Goal: Task Accomplishment & Management: Use online tool/utility

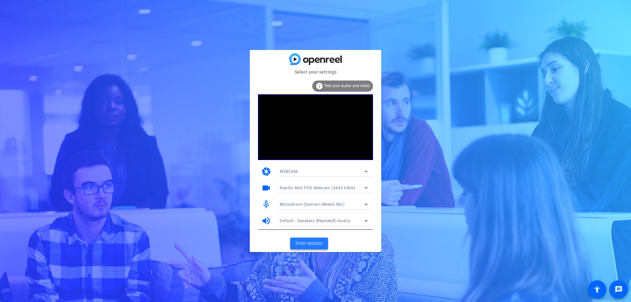
click at [301, 183] on span at bounding box center [309, 243] width 38 height 16
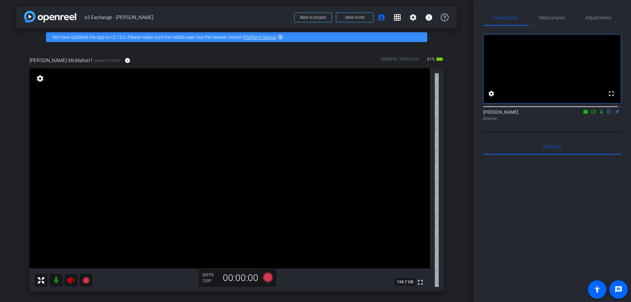
click at [69, 183] on icon at bounding box center [70, 280] width 7 height 7
click at [417, 98] on mat-icon "fullscreen" at bounding box center [611, 94] width 8 height 8
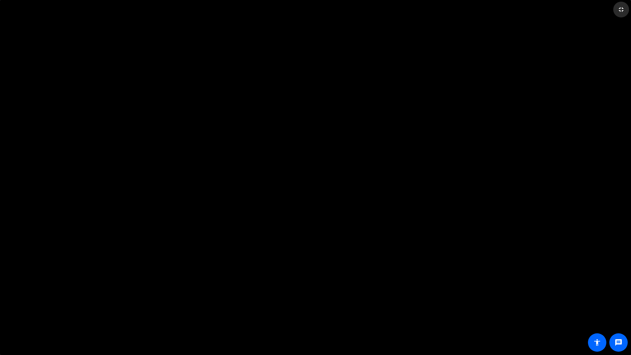
click at [417, 11] on span at bounding box center [621, 10] width 16 height 16
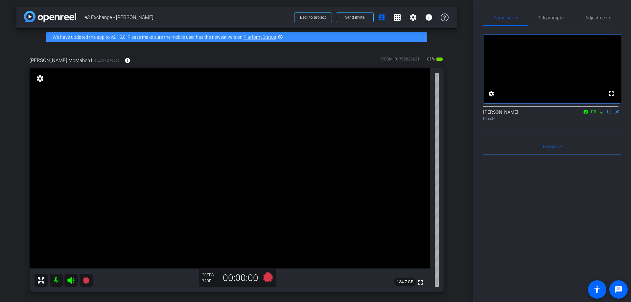
click at [417, 114] on icon at bounding box center [592, 111] width 5 height 5
click at [417, 114] on icon at bounding box center [600, 111] width 5 height 5
click at [417, 19] on span "Adjustments" at bounding box center [598, 17] width 26 height 5
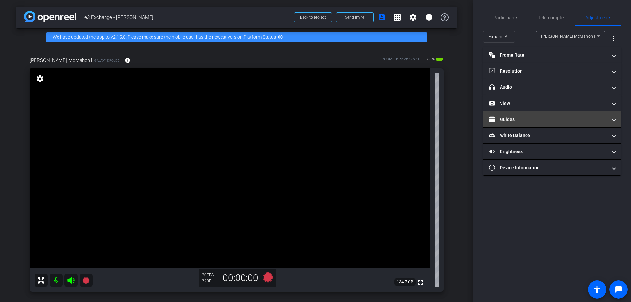
click at [417, 118] on mat-panel-title "Guides" at bounding box center [548, 119] width 118 height 7
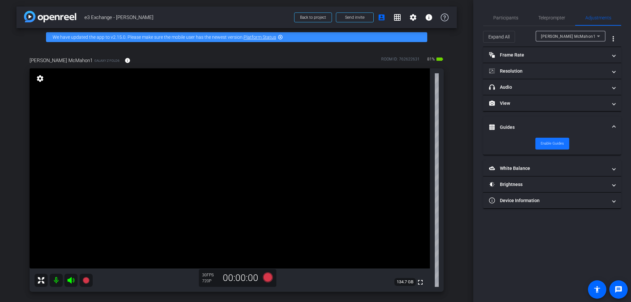
click at [417, 143] on span "Enable Guides" at bounding box center [551, 144] width 23 height 10
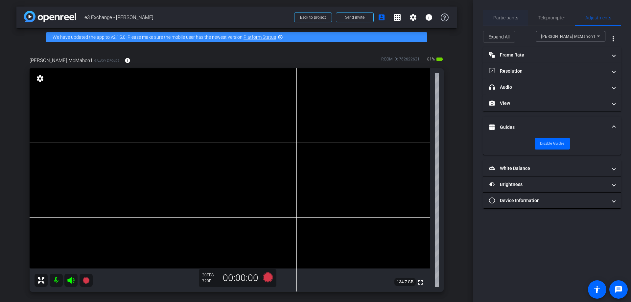
click at [417, 16] on span "Participants" at bounding box center [505, 17] width 25 height 5
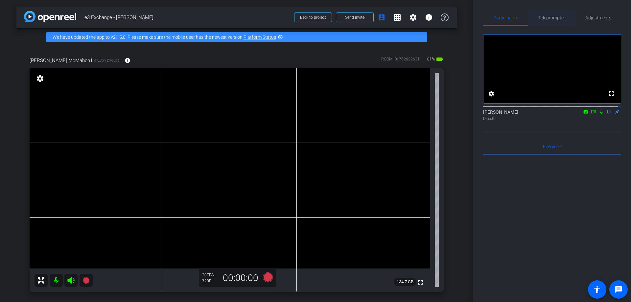
click at [417, 15] on span "Teleprompter" at bounding box center [551, 17] width 27 height 5
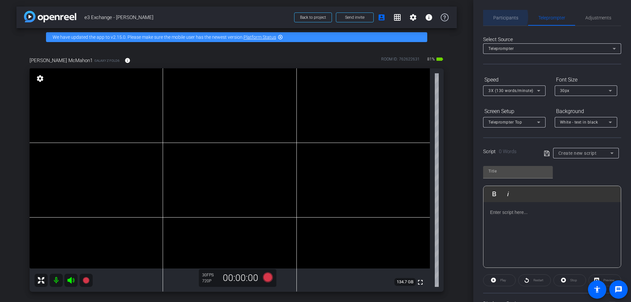
click at [417, 17] on span "Participants" at bounding box center [505, 17] width 25 height 5
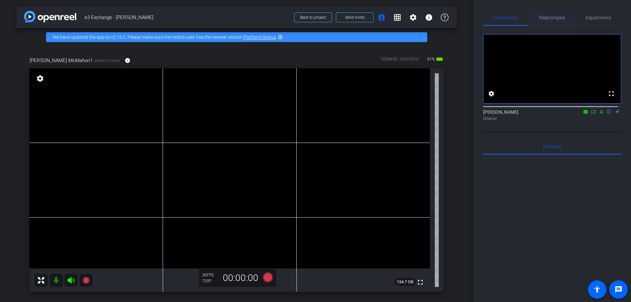
click at [417, 13] on span "Teleprompter" at bounding box center [551, 18] width 27 height 16
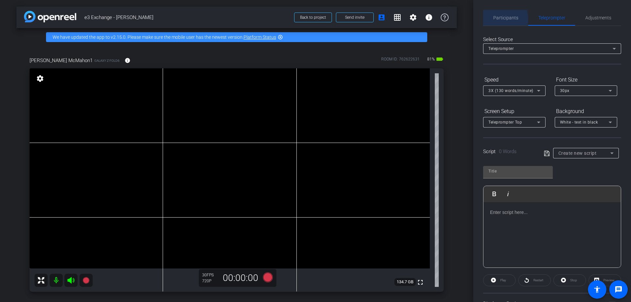
click at [417, 19] on span "Participants" at bounding box center [505, 17] width 25 height 5
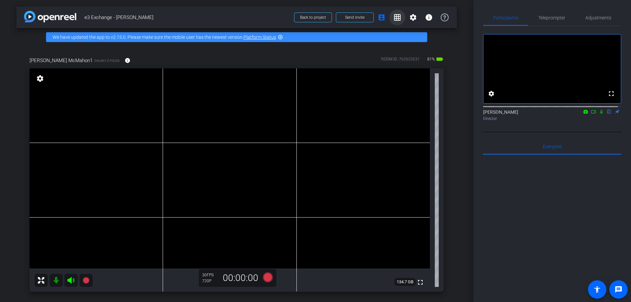
click at [394, 19] on mat-icon "grid_on" at bounding box center [397, 17] width 8 height 8
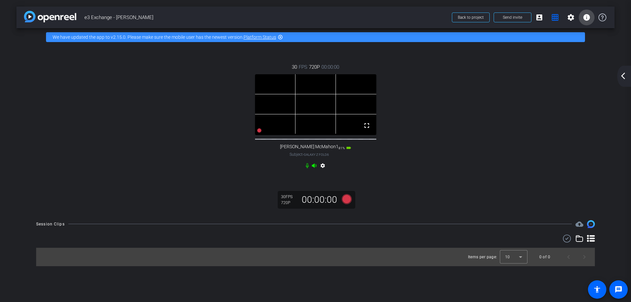
click at [417, 17] on mat-icon "info" at bounding box center [586, 17] width 8 height 8
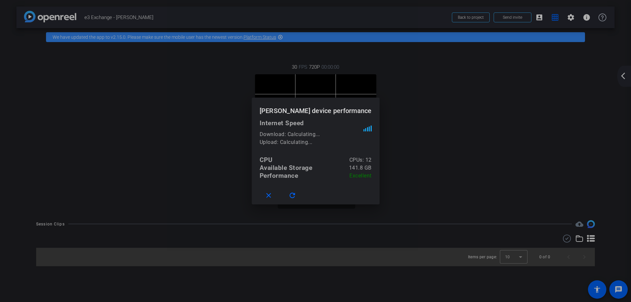
drag, startPoint x: 473, startPoint y: 140, endPoint x: 516, endPoint y: 75, distance: 78.9
click at [417, 134] on div at bounding box center [315, 151] width 631 height 302
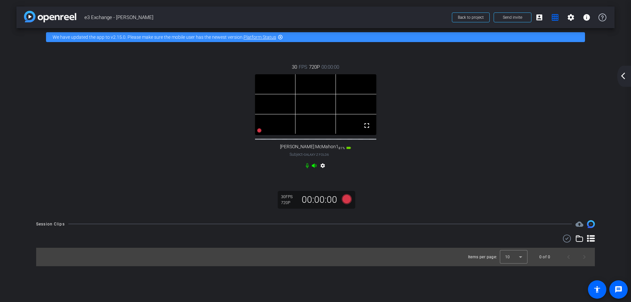
click at [417, 77] on mat-icon "arrow_back_ios_new" at bounding box center [623, 76] width 8 height 8
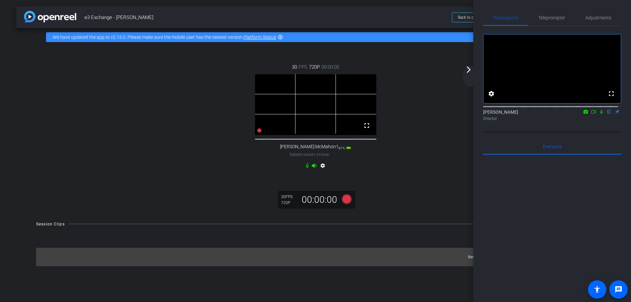
click at [417, 114] on mat-icon "flip" at bounding box center [609, 111] width 8 height 6
click at [417, 98] on mat-icon "settings" at bounding box center [491, 94] width 8 height 8
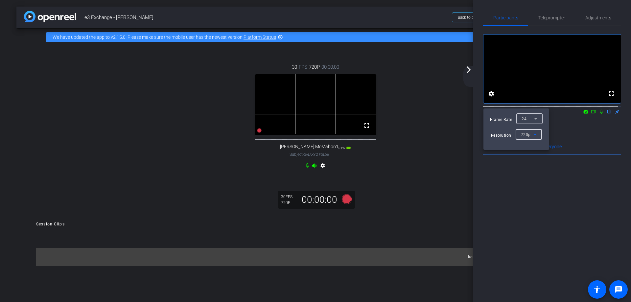
click at [417, 134] on icon at bounding box center [535, 134] width 8 height 8
click at [417, 157] on span "1080p" at bounding box center [526, 158] width 12 height 8
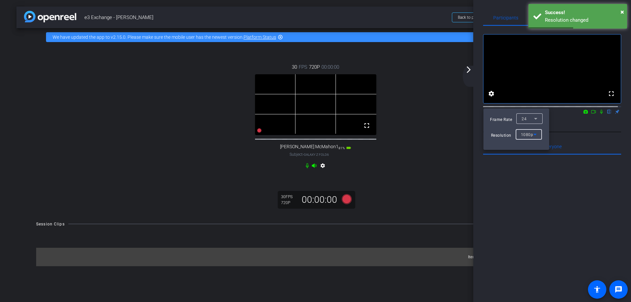
click at [417, 120] on icon at bounding box center [535, 119] width 8 height 8
click at [417, 141] on span "60" at bounding box center [523, 142] width 5 height 8
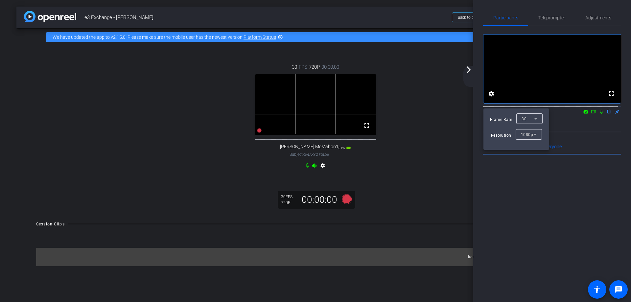
click at [417, 18] on div at bounding box center [315, 151] width 631 height 302
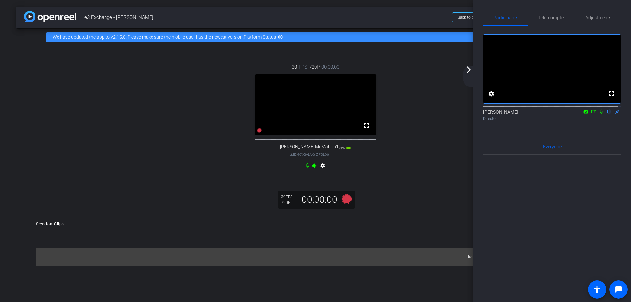
click at [417, 18] on span "Teleprompter" at bounding box center [551, 17] width 27 height 5
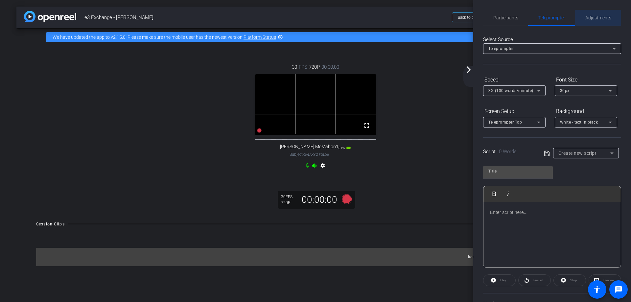
click at [417, 19] on span "Adjustments" at bounding box center [598, 17] width 26 height 5
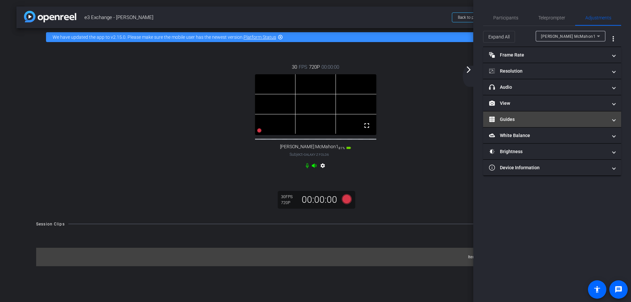
click at [417, 121] on mat-panel-title "Guides" at bounding box center [548, 119] width 118 height 7
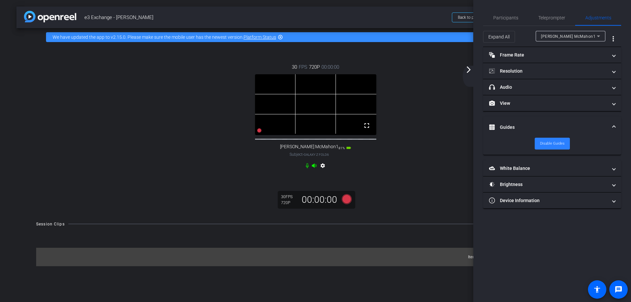
click at [417, 141] on span "Disable Guides" at bounding box center [552, 144] width 25 height 10
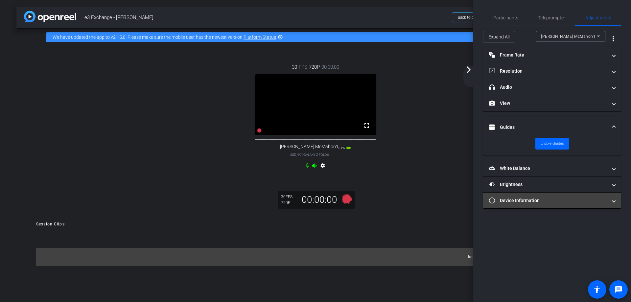
click at [417, 183] on mat-panel-title "Device Information" at bounding box center [548, 200] width 118 height 7
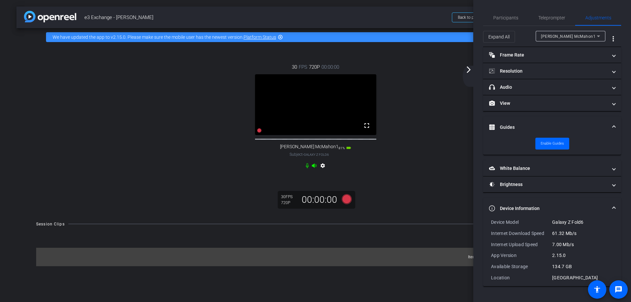
click at [417, 183] on mat-expansion-panel-header "Device Information" at bounding box center [552, 208] width 138 height 21
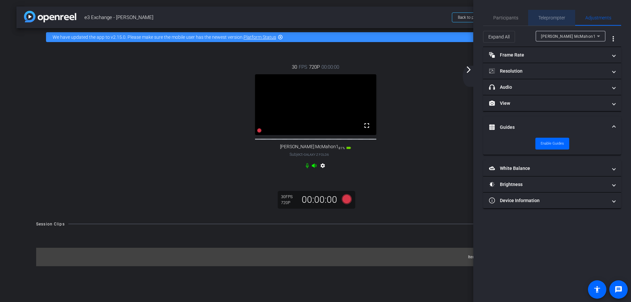
click at [417, 17] on span "Teleprompter" at bounding box center [551, 17] width 27 height 5
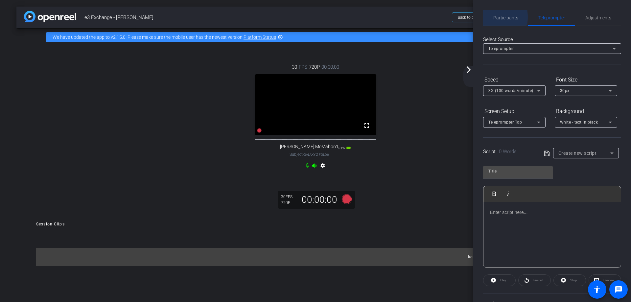
click at [417, 17] on span "Participants" at bounding box center [505, 17] width 25 height 5
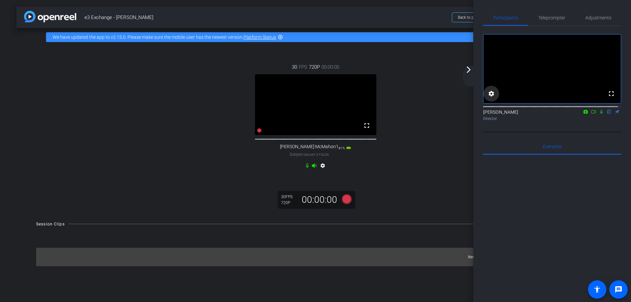
click at [417, 97] on mat-icon "settings" at bounding box center [491, 94] width 8 height 8
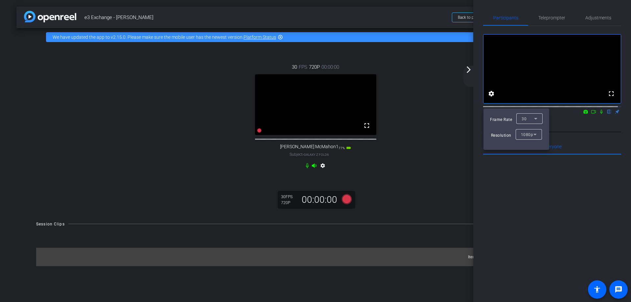
click at [417, 69] on div at bounding box center [315, 151] width 631 height 302
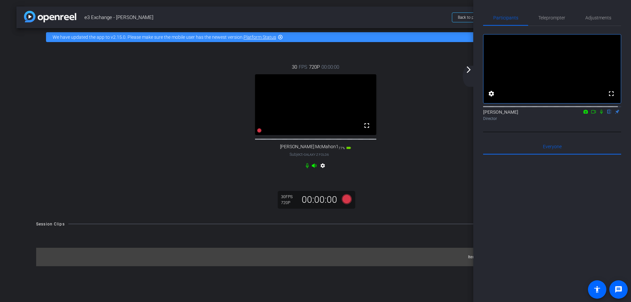
click at [417, 16] on span "e3 Exchange - [PERSON_NAME]" at bounding box center [265, 17] width 363 height 13
click at [417, 69] on mat-icon "arrow_forward_ios" at bounding box center [468, 70] width 8 height 8
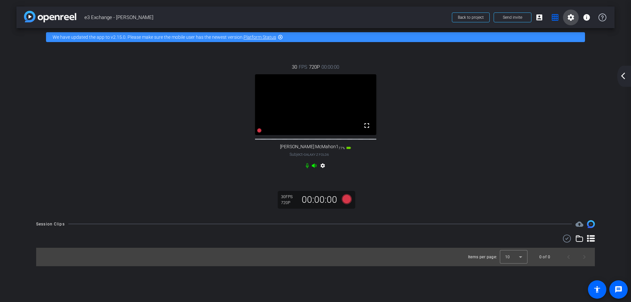
click at [417, 20] on mat-icon "settings" at bounding box center [571, 17] width 8 height 8
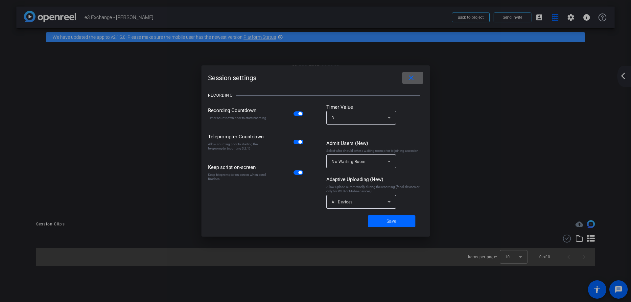
click at [411, 75] on mat-icon "close" at bounding box center [411, 78] width 8 height 8
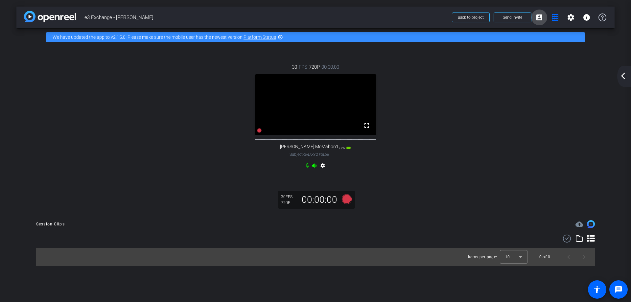
click at [417, 18] on mat-icon "account_box" at bounding box center [539, 17] width 8 height 8
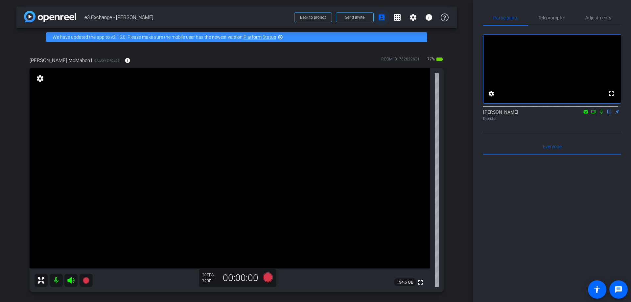
click at [377, 19] on mat-icon "account_box" at bounding box center [381, 17] width 8 height 8
click at [417, 17] on icon at bounding box center [444, 17] width 8 height 8
click at [417, 18] on mat-icon "info" at bounding box center [429, 17] width 8 height 8
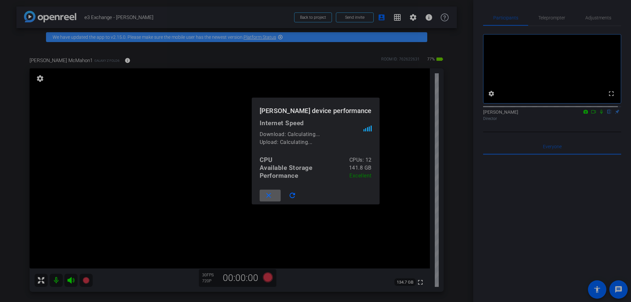
drag, startPoint x: 276, startPoint y: 195, endPoint x: 278, endPoint y: 189, distance: 6.3
click at [273, 183] on mat-icon "close" at bounding box center [268, 195] width 8 height 8
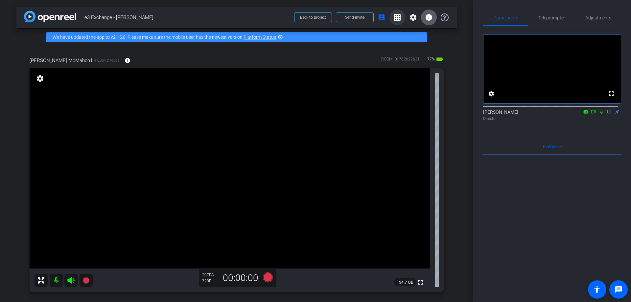
click at [394, 15] on mat-icon "grid_on" at bounding box center [397, 17] width 8 height 8
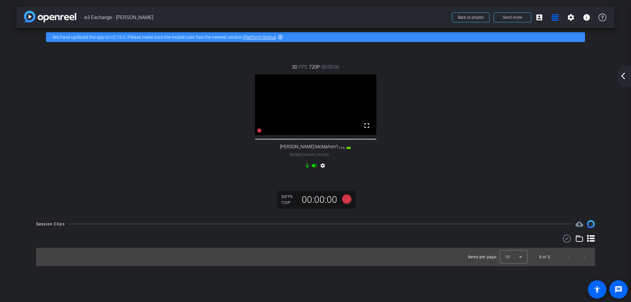
click at [417, 183] on icon at bounding box center [567, 238] width 10 height 8
click at [417, 183] on span at bounding box center [559, 239] width 23 height 16
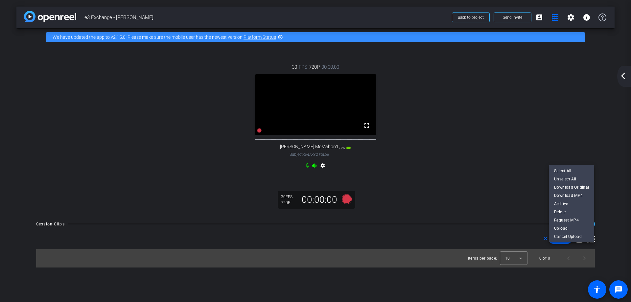
click at [417, 183] on div at bounding box center [315, 151] width 631 height 302
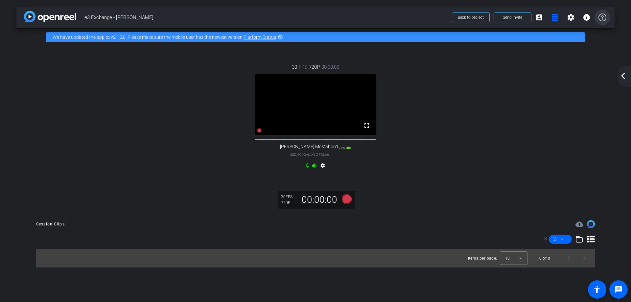
click at [417, 18] on icon at bounding box center [602, 17] width 8 height 8
click at [417, 15] on span at bounding box center [586, 18] width 16 height 16
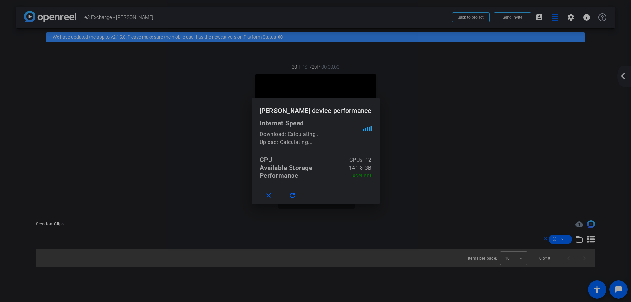
click at [417, 16] on div at bounding box center [315, 151] width 631 height 302
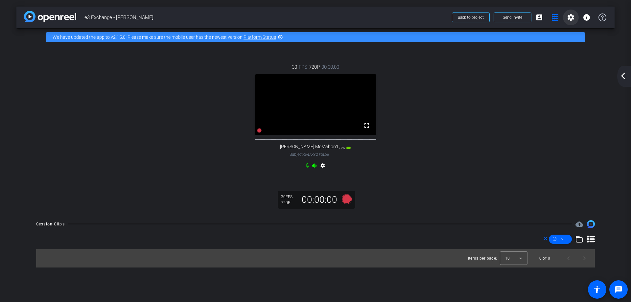
click at [417, 16] on mat-icon "settings" at bounding box center [571, 17] width 8 height 8
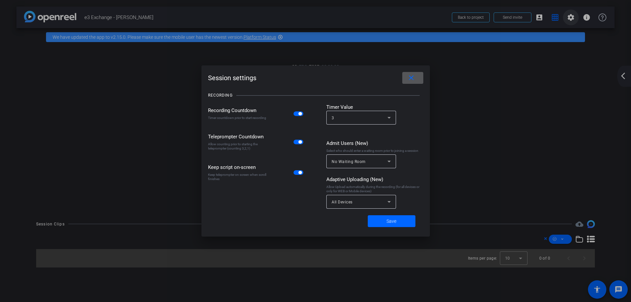
click at [417, 16] on div at bounding box center [315, 151] width 631 height 302
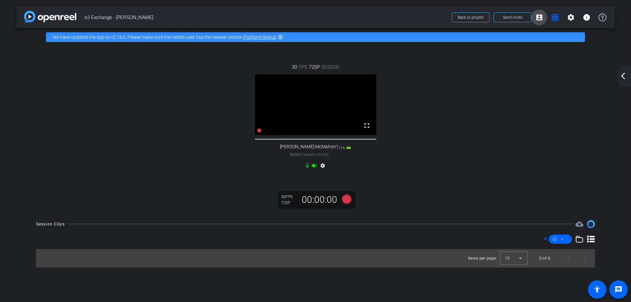
click at [417, 16] on mat-icon "account_box" at bounding box center [539, 17] width 8 height 8
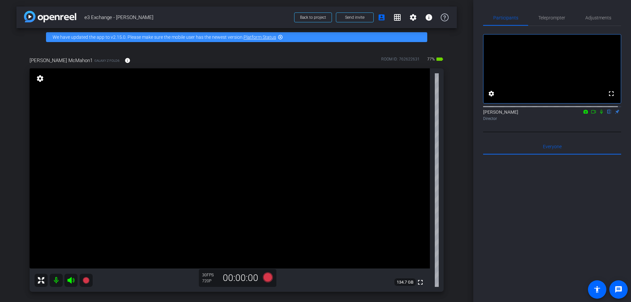
click at [417, 122] on div "Director" at bounding box center [552, 119] width 138 height 6
click at [417, 20] on span "Teleprompter" at bounding box center [551, 17] width 27 height 5
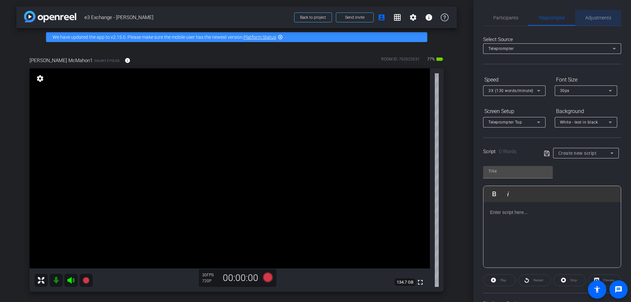
click at [417, 19] on span "Adjustments" at bounding box center [598, 17] width 26 height 5
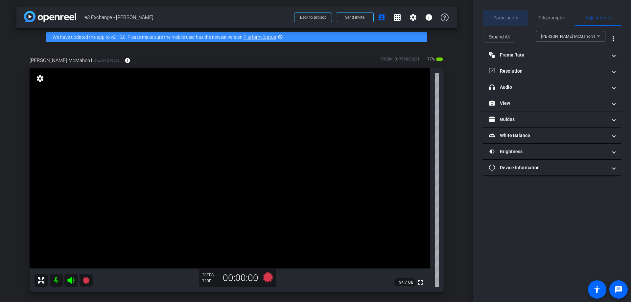
click at [417, 21] on span "Participants" at bounding box center [505, 18] width 25 height 16
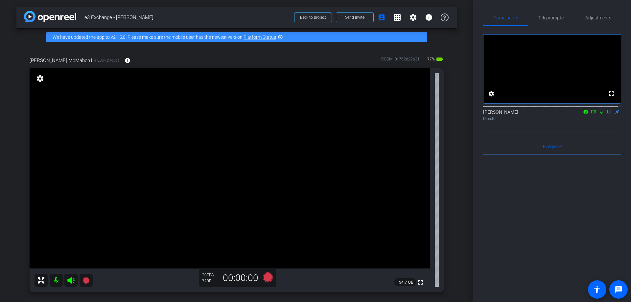
click at [417, 114] on mat-icon "flip" at bounding box center [609, 111] width 8 height 6
click at [417, 117] on div "Lea Marcou flip Director" at bounding box center [552, 115] width 138 height 13
drag, startPoint x: 613, startPoint y: 118, endPoint x: 488, endPoint y: 160, distance: 131.8
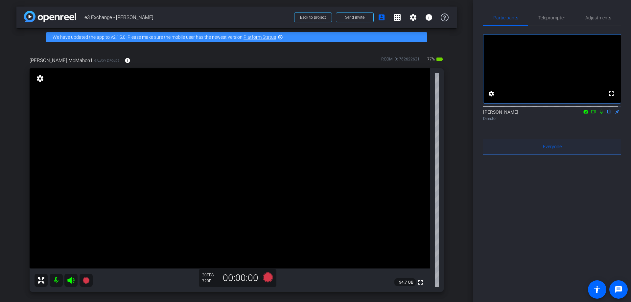
click at [417, 154] on div "Everyone 0" at bounding box center [552, 147] width 138 height 16
click at [417, 149] on span "Everyone 0" at bounding box center [552, 146] width 19 height 5
drag, startPoint x: 545, startPoint y: 152, endPoint x: 554, endPoint y: 155, distance: 9.7
click at [417, 149] on span "Everyone 0" at bounding box center [552, 146] width 19 height 5
click at [417, 98] on mat-icon "settings" at bounding box center [491, 94] width 8 height 8
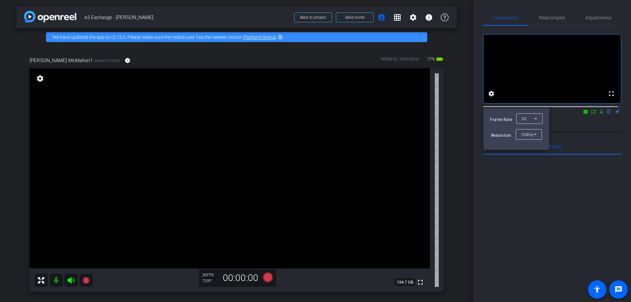
click at [417, 94] on div at bounding box center [315, 151] width 631 height 302
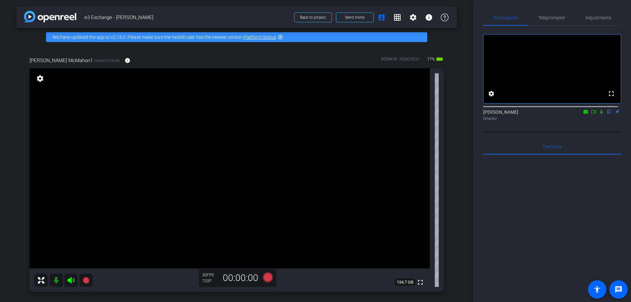
click at [417, 114] on mat-icon "flip" at bounding box center [609, 111] width 8 height 6
click at [373, 19] on span at bounding box center [381, 18] width 16 height 16
click at [305, 16] on span "Back to project" at bounding box center [313, 17] width 26 height 5
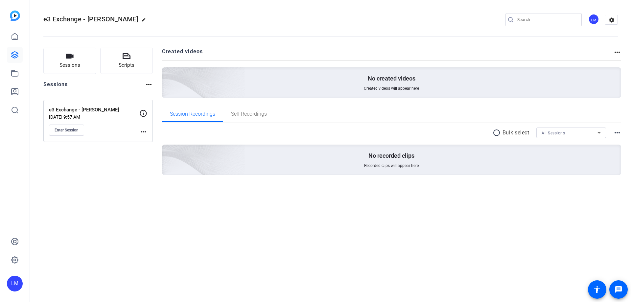
click at [142, 108] on div "e3 Exchange - Tennie McMahon Oct 06, 2025 @ 9:57 AM Enter Session more_horiz" at bounding box center [97, 121] width 109 height 42
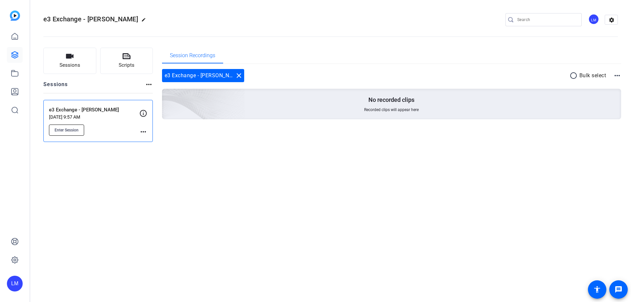
click at [62, 131] on span "Enter Session" at bounding box center [67, 129] width 24 height 5
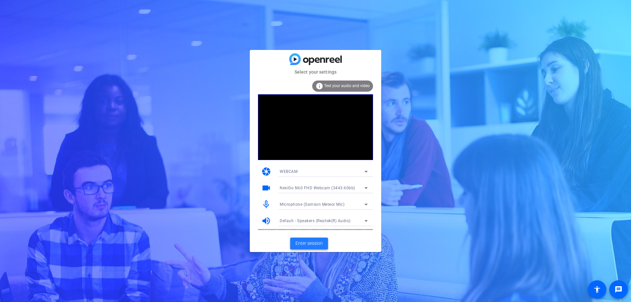
click at [314, 244] on span "Enter session" at bounding box center [308, 243] width 27 height 7
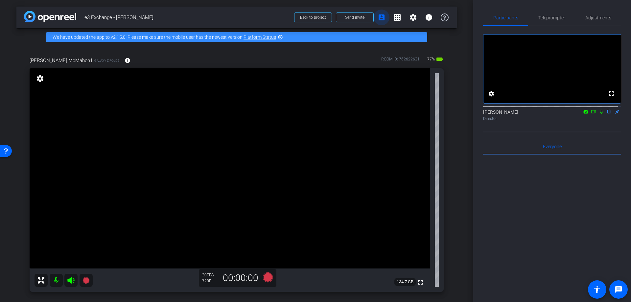
click at [377, 20] on mat-icon "account_box" at bounding box center [381, 17] width 8 height 8
click at [393, 19] on mat-icon "grid_on" at bounding box center [397, 17] width 8 height 8
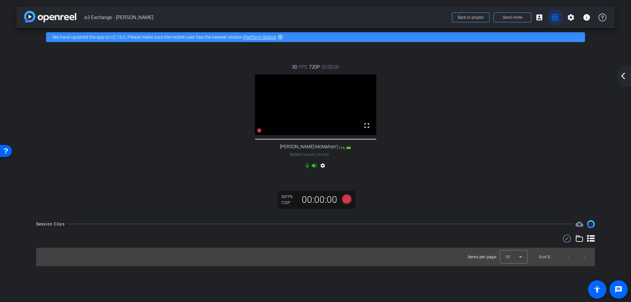
click at [556, 19] on mat-icon "grid_on" at bounding box center [555, 17] width 8 height 8
click at [572, 21] on mat-icon "settings" at bounding box center [571, 17] width 8 height 8
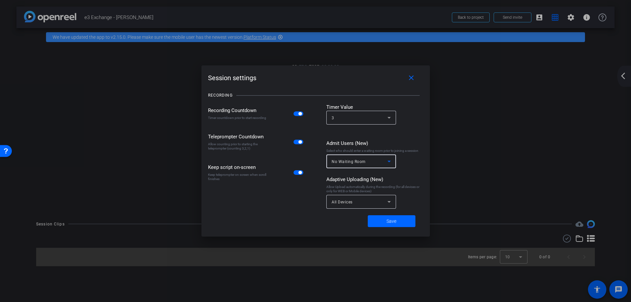
click at [340, 164] on span "No Waiting Room" at bounding box center [348, 161] width 34 height 5
click at [339, 198] on span "Everyone" at bounding box center [340, 197] width 18 height 8
click at [344, 204] on div "All Devices" at bounding box center [359, 202] width 56 height 8
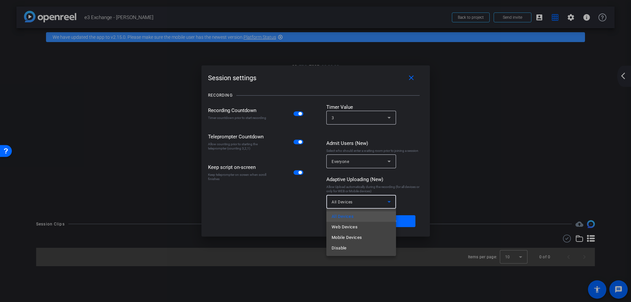
click at [300, 217] on div at bounding box center [315, 151] width 631 height 302
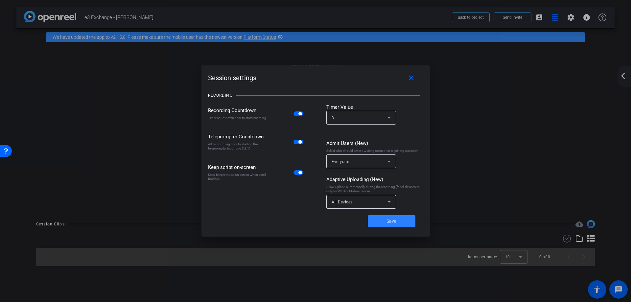
click at [381, 219] on span at bounding box center [391, 221] width 48 height 16
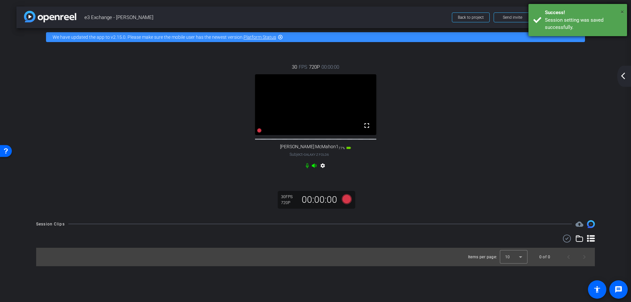
click at [621, 10] on span "×" at bounding box center [622, 12] width 4 height 8
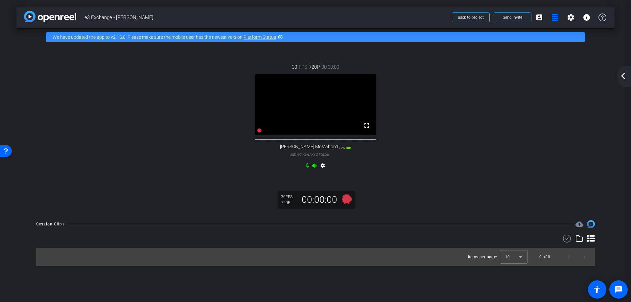
click at [578, 242] on icon at bounding box center [579, 238] width 8 height 8
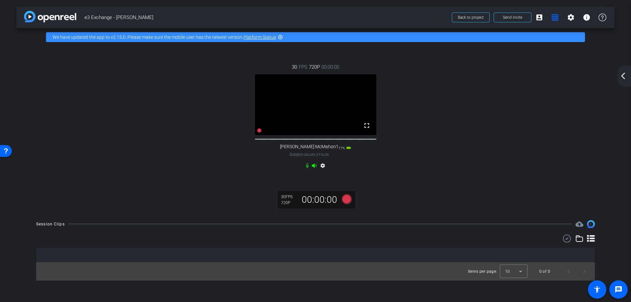
drag, startPoint x: 578, startPoint y: 245, endPoint x: 592, endPoint y: 251, distance: 15.8
click at [592, 251] on div "Items per page: 10 0 of 0" at bounding box center [315, 257] width 558 height 46
click at [589, 242] on icon at bounding box center [591, 238] width 8 height 8
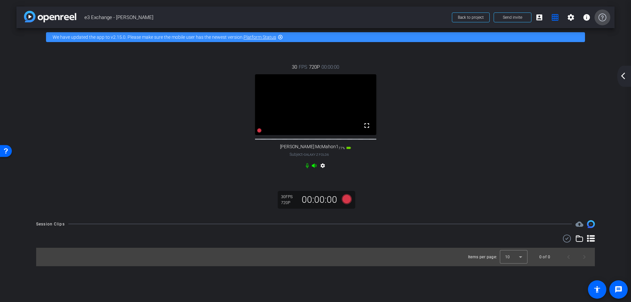
click at [602, 19] on icon at bounding box center [602, 17] width 8 height 8
click at [280, 36] on mat-icon "highlight_off" at bounding box center [280, 36] width 5 height 5
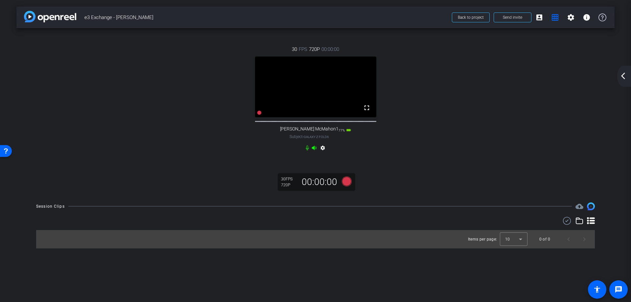
click at [6, 150] on div "Open Resource Center" at bounding box center [5, 150] width 5 height 5
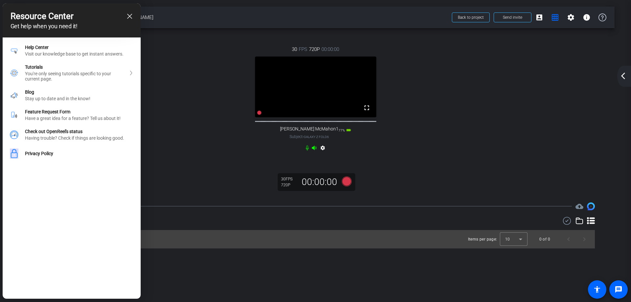
click at [48, 41] on div "Help Center Visit our knowledge base to get instant answers. Tutorials You're o…" at bounding box center [72, 99] width 138 height 125
click at [45, 56] on div "Visit our knowledge base to get instant answers." at bounding box center [79, 53] width 108 height 5
click at [129, 18] on icon "close resource center" at bounding box center [129, 16] width 5 height 5
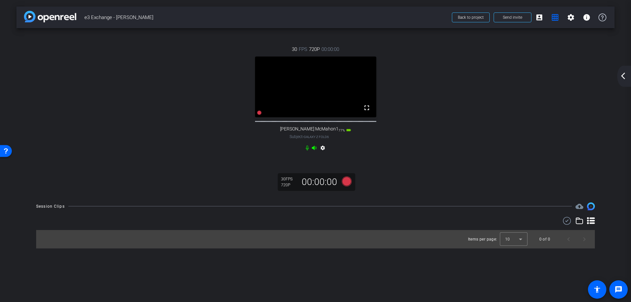
click at [322, 153] on mat-icon "settings" at bounding box center [323, 149] width 8 height 8
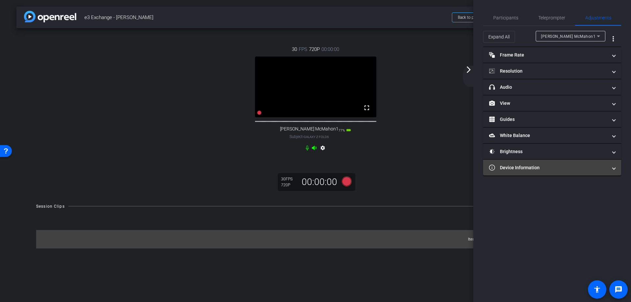
click at [531, 168] on mat-panel-title "Device Information" at bounding box center [548, 167] width 118 height 7
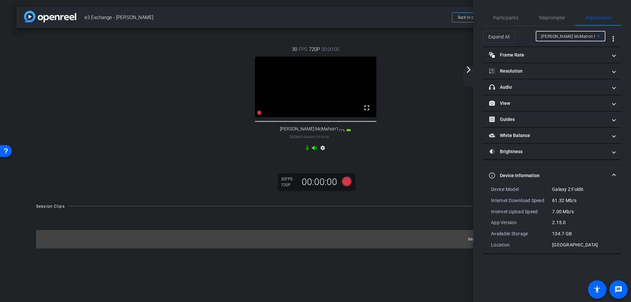
click at [578, 38] on div "Tennie McMahon1" at bounding box center [569, 36] width 56 height 8
click at [614, 37] on div at bounding box center [315, 151] width 631 height 302
click at [614, 37] on mat-icon "more_vert" at bounding box center [613, 39] width 8 height 8
click at [605, 50] on span "Open Floating Panel" at bounding box center [596, 52] width 38 height 5
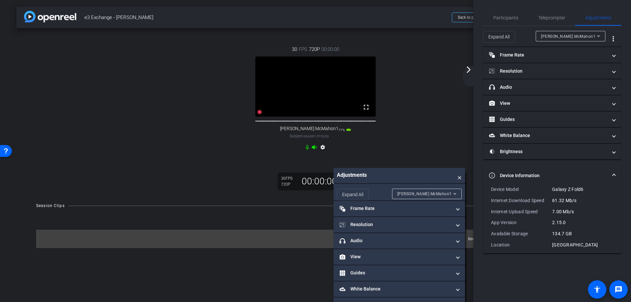
click at [459, 179] on span "×" at bounding box center [459, 175] width 4 height 9
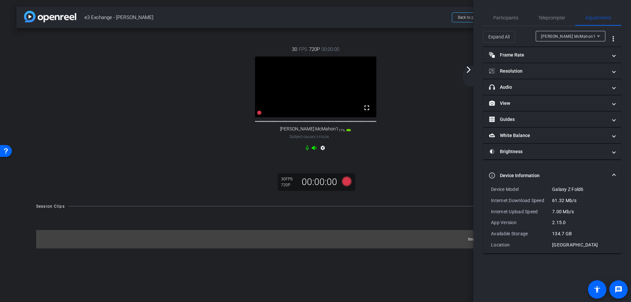
click at [468, 70] on mat-icon "arrow_forward_ios" at bounding box center [468, 70] width 8 height 8
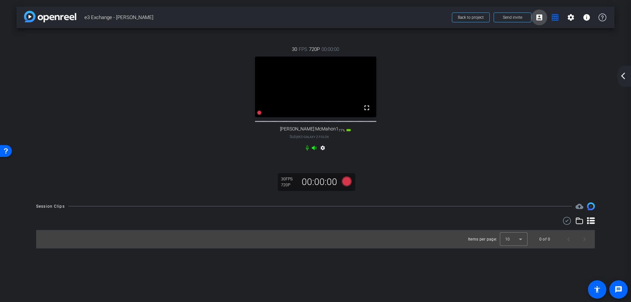
click at [540, 19] on mat-icon "account_box" at bounding box center [539, 17] width 8 height 8
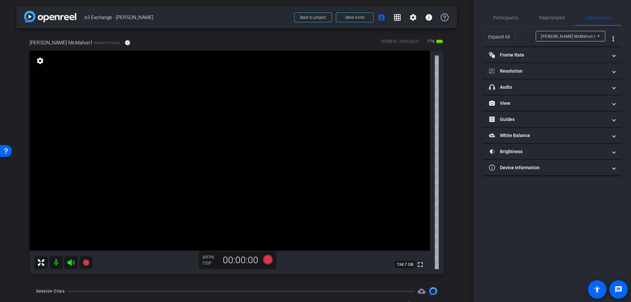
click at [554, 37] on span "Tennie McMahon1" at bounding box center [568, 36] width 55 height 5
click at [482, 36] on div at bounding box center [315, 151] width 631 height 302
click at [500, 36] on span "Expand All" at bounding box center [498, 37] width 21 height 12
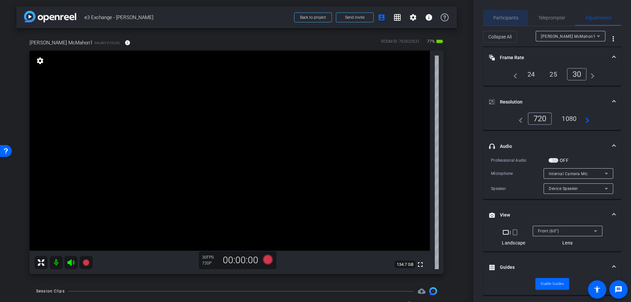
click at [501, 17] on span "Participants" at bounding box center [505, 17] width 25 height 5
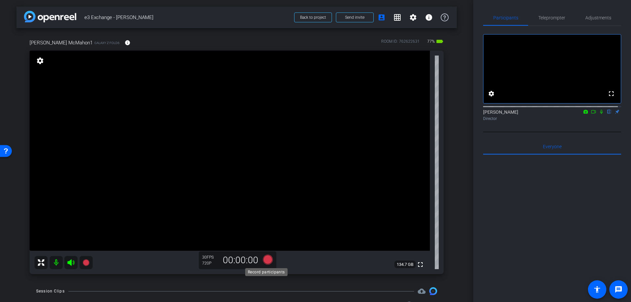
click at [264, 260] on icon at bounding box center [268, 260] width 10 height 10
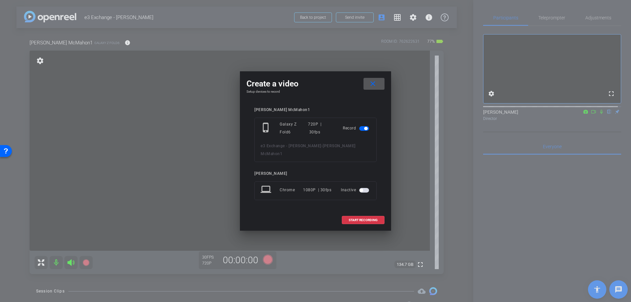
click at [364, 188] on span "button" at bounding box center [364, 190] width 10 height 5
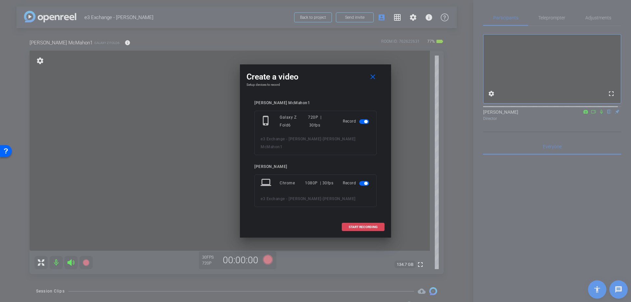
click at [363, 225] on span "START RECORDING" at bounding box center [362, 226] width 29 height 3
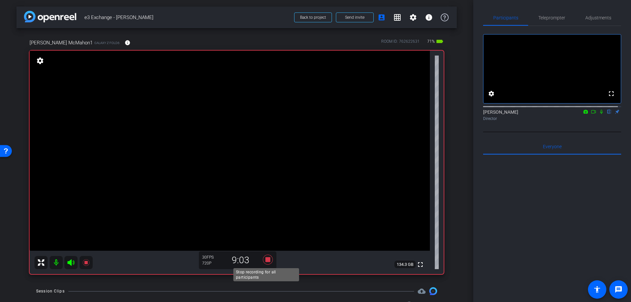
click at [264, 260] on icon at bounding box center [268, 260] width 10 height 10
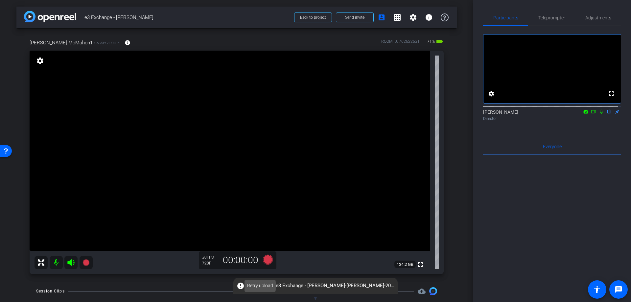
click at [256, 286] on span "Retry upload" at bounding box center [260, 285] width 26 height 7
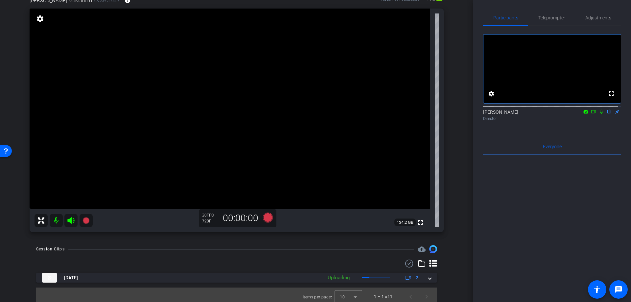
scroll to position [46, 0]
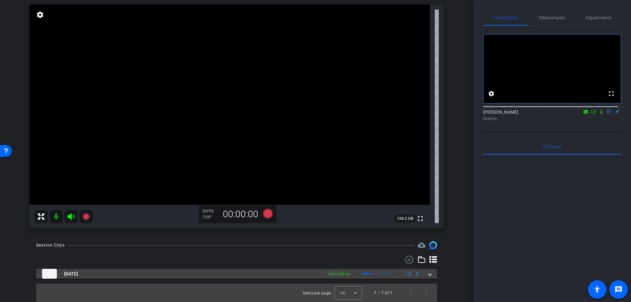
click at [424, 273] on div "[DATE] Uploading 2" at bounding box center [235, 274] width 386 height 10
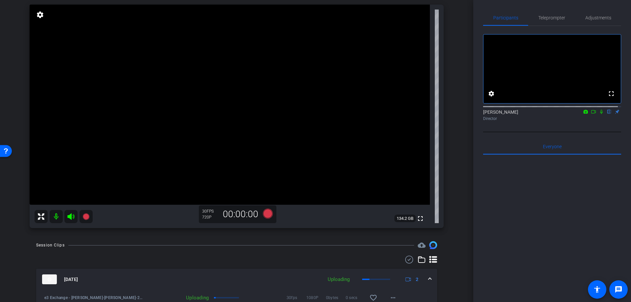
scroll to position [93, 0]
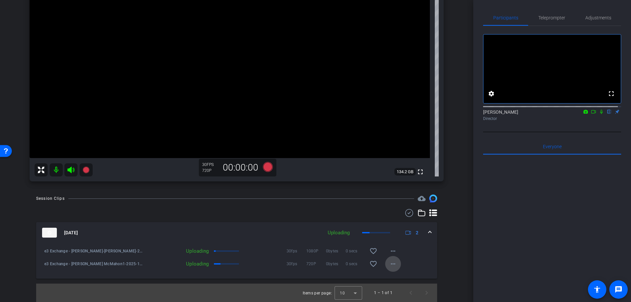
click at [389, 263] on mat-icon "more_horiz" at bounding box center [393, 264] width 8 height 8
click at [389, 263] on div at bounding box center [315, 151] width 631 height 302
click at [369, 264] on mat-icon "favorite_border" at bounding box center [373, 264] width 8 height 8
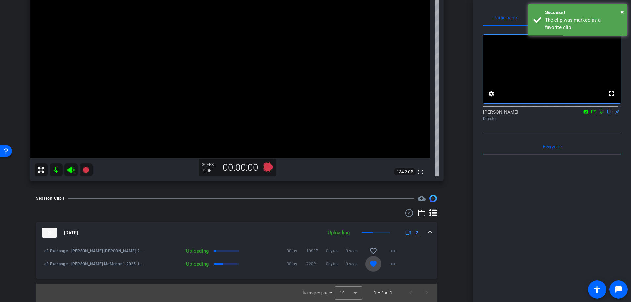
click at [369, 263] on mat-icon "favorite" at bounding box center [373, 264] width 8 height 8
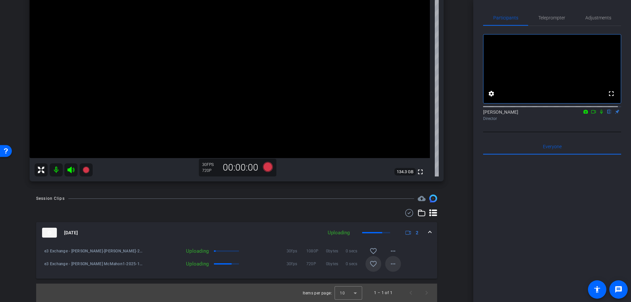
click at [389, 264] on mat-icon "more_horiz" at bounding box center [393, 264] width 8 height 8
click at [453, 239] on div at bounding box center [315, 151] width 631 height 302
click at [489, 98] on mat-icon "settings" at bounding box center [491, 94] width 8 height 8
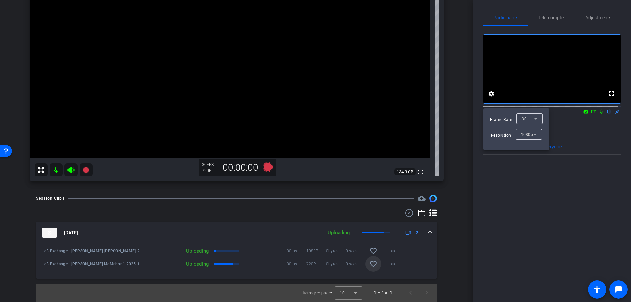
click at [527, 137] on div "1080p" at bounding box center [527, 134] width 12 height 8
click at [523, 146] on span "720p" at bounding box center [525, 148] width 10 height 8
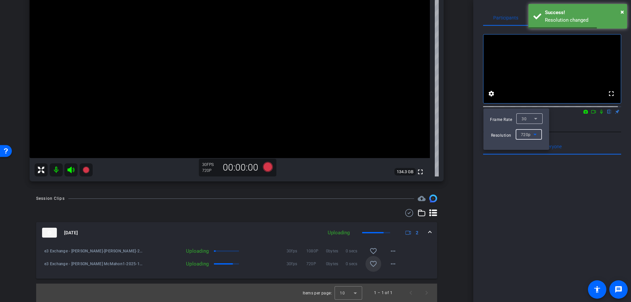
click at [555, 122] on div at bounding box center [315, 151] width 631 height 302
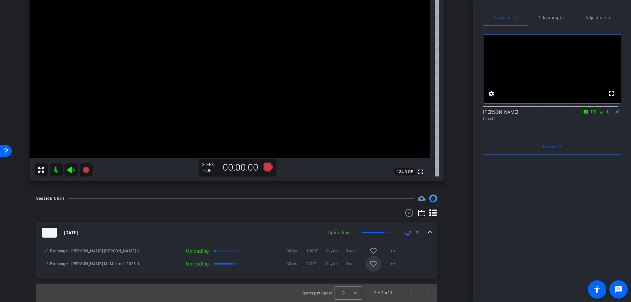
click at [590, 114] on icon at bounding box center [592, 111] width 5 height 5
click at [406, 233] on icon at bounding box center [408, 233] width 6 height 6
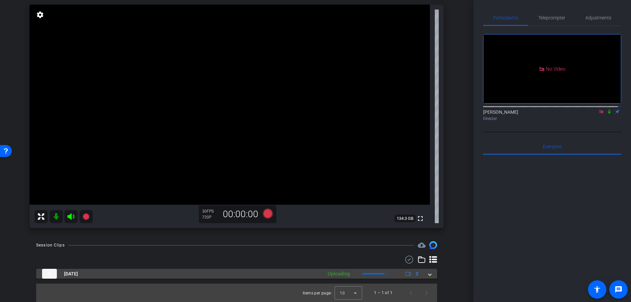
scroll to position [46, 0]
click at [406, 274] on icon at bounding box center [408, 274] width 6 height 6
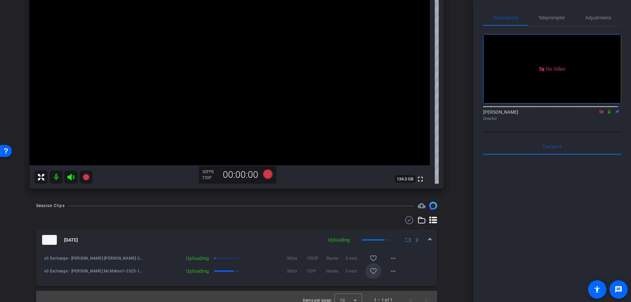
scroll to position [93, 0]
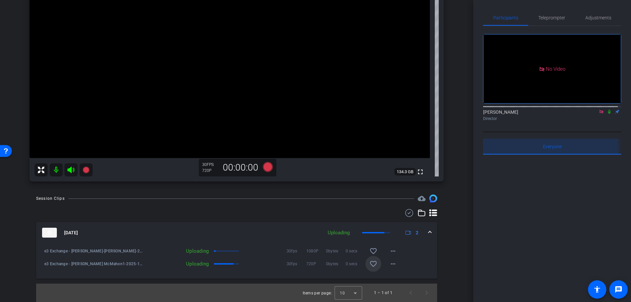
click at [540, 154] on div "Everyone 0" at bounding box center [552, 147] width 138 height 16
click at [606, 114] on icon at bounding box center [608, 111] width 5 height 5
click at [607, 114] on icon at bounding box center [609, 112] width 4 height 4
click at [598, 114] on icon at bounding box center [600, 111] width 5 height 5
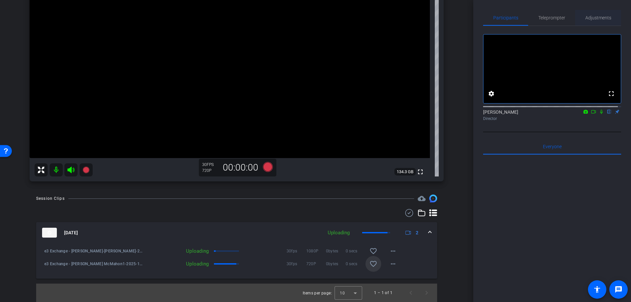
click at [597, 18] on span "Adjustments" at bounding box center [598, 17] width 26 height 5
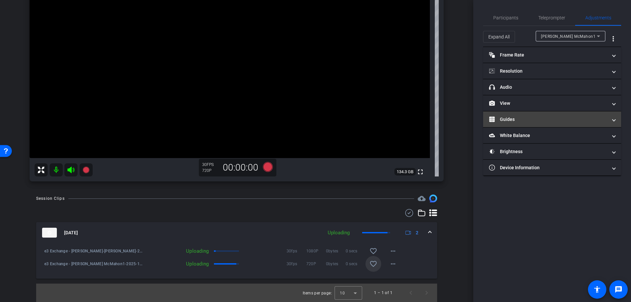
click at [500, 117] on mat-panel-title "Guides" at bounding box center [548, 119] width 118 height 7
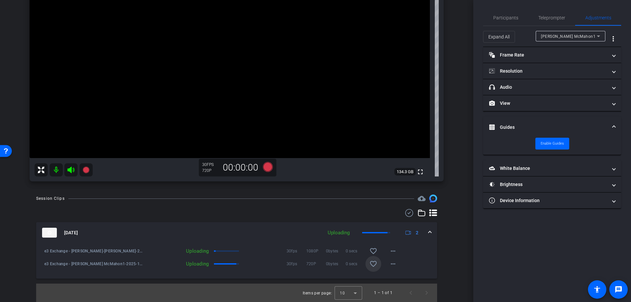
click at [502, 126] on mat-panel-title "Guides" at bounding box center [548, 127] width 118 height 7
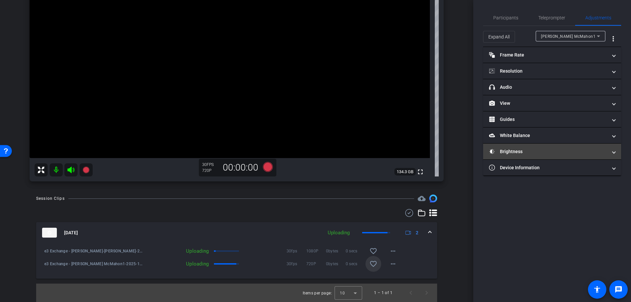
click at [500, 149] on mat-panel-title "Brightness" at bounding box center [548, 151] width 118 height 7
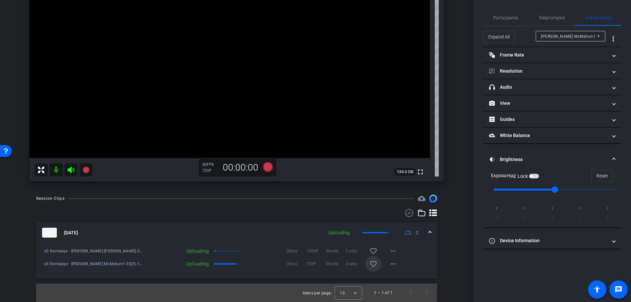
click at [500, 159] on mat-panel-title "Brightness" at bounding box center [548, 159] width 118 height 7
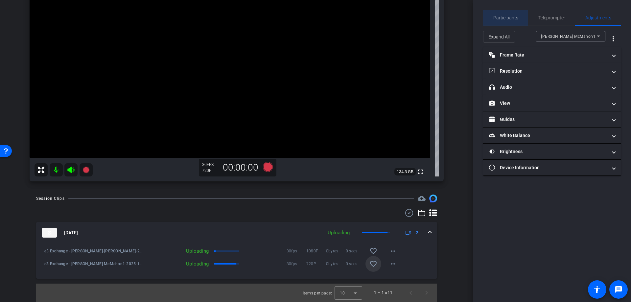
click at [509, 17] on span "Participants" at bounding box center [505, 17] width 25 height 5
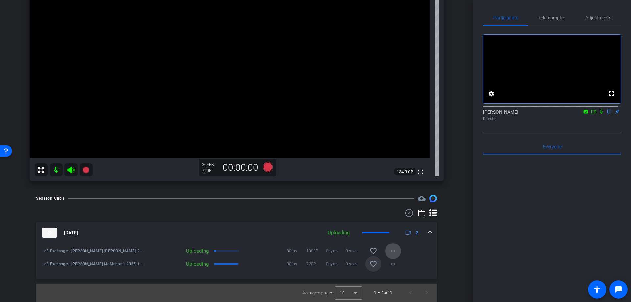
click at [391, 252] on mat-icon "more_horiz" at bounding box center [393, 251] width 8 height 8
click at [390, 249] on div at bounding box center [315, 151] width 631 height 302
click at [389, 264] on mat-icon "more_horiz" at bounding box center [393, 264] width 8 height 8
click at [388, 264] on div at bounding box center [315, 151] width 631 height 302
click at [389, 250] on mat-icon "more_horiz" at bounding box center [393, 251] width 8 height 8
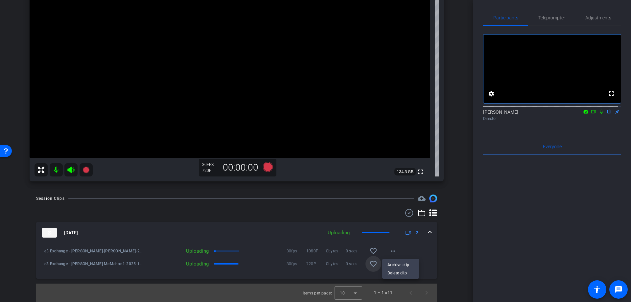
click at [197, 250] on div at bounding box center [315, 151] width 631 height 302
drag, startPoint x: 226, startPoint y: 264, endPoint x: 218, endPoint y: 264, distance: 8.2
click at [226, 264] on span at bounding box center [226, 263] width 25 height 1
click at [193, 264] on div "Uploading" at bounding box center [177, 263] width 69 height 7
click at [354, 294] on div at bounding box center [348, 293] width 28 height 16
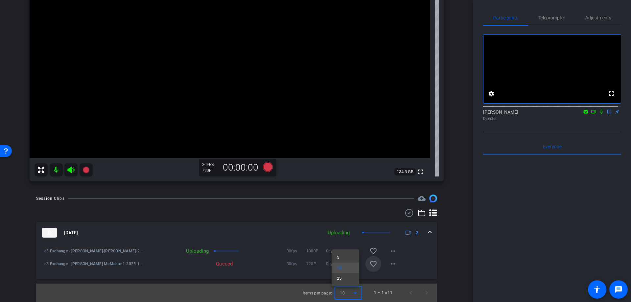
click at [354, 294] on div at bounding box center [315, 151] width 631 height 302
drag, startPoint x: 207, startPoint y: 264, endPoint x: 240, endPoint y: 263, distance: 32.9
click at [240, 263] on div "Queued" at bounding box center [215, 263] width 144 height 7
click at [389, 265] on mat-icon "more_horiz" at bounding box center [393, 264] width 8 height 8
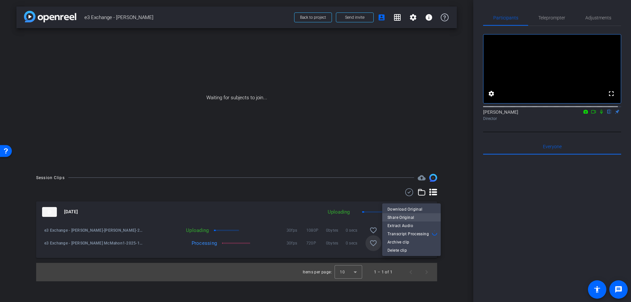
scroll to position [0, 0]
click at [413, 208] on span "Download Original" at bounding box center [411, 209] width 48 height 8
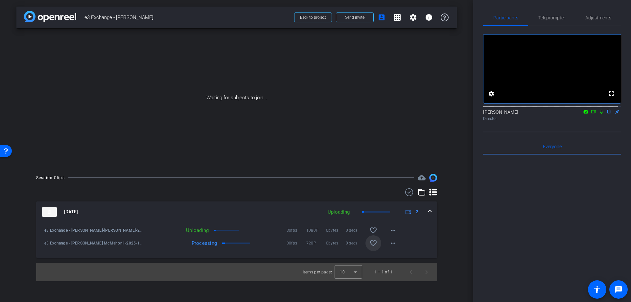
drag, startPoint x: 588, startPoint y: 117, endPoint x: 600, endPoint y: 122, distance: 12.5
click at [590, 114] on icon at bounding box center [592, 111] width 5 height 5
click at [606, 114] on icon at bounding box center [608, 111] width 5 height 5
click at [392, 244] on mat-icon "more_horiz" at bounding box center [393, 243] width 8 height 8
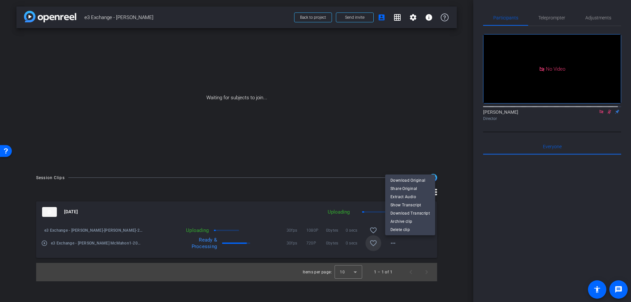
click at [424, 251] on div at bounding box center [315, 151] width 631 height 302
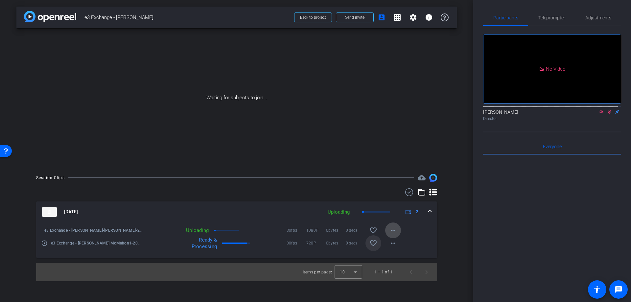
click at [393, 230] on mat-icon "more_horiz" at bounding box center [393, 230] width 8 height 8
click at [432, 235] on div at bounding box center [315, 151] width 631 height 302
click at [392, 243] on mat-icon "more_horiz" at bounding box center [393, 243] width 8 height 8
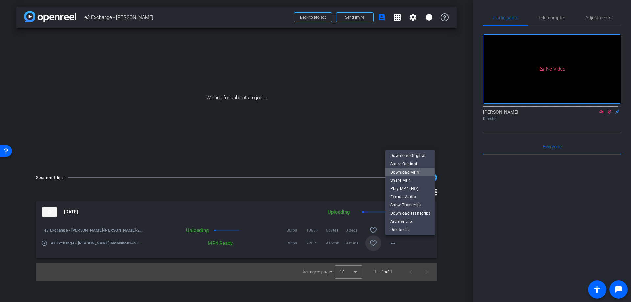
click at [405, 174] on span "Download MP4" at bounding box center [409, 172] width 39 height 8
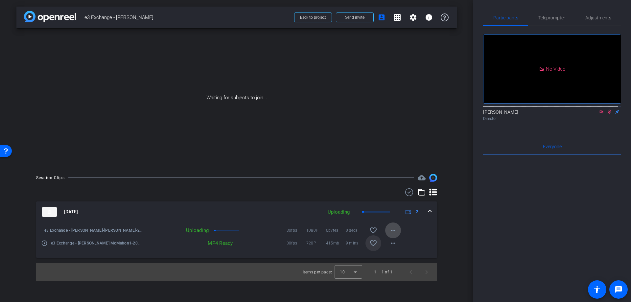
click at [391, 231] on mat-icon "more_horiz" at bounding box center [393, 230] width 8 height 8
click at [289, 230] on div at bounding box center [315, 151] width 631 height 302
click at [197, 232] on div "Uploading" at bounding box center [177, 230] width 69 height 7
click at [334, 213] on div "Uploading" at bounding box center [338, 212] width 29 height 8
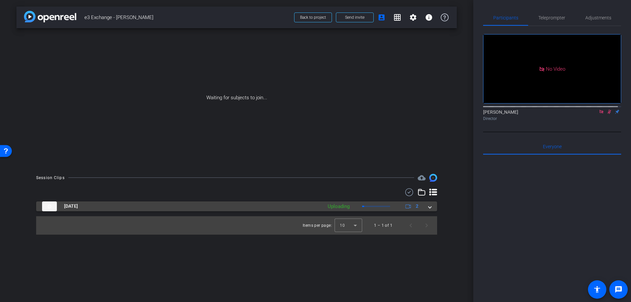
click at [339, 207] on div "Uploading" at bounding box center [338, 207] width 29 height 8
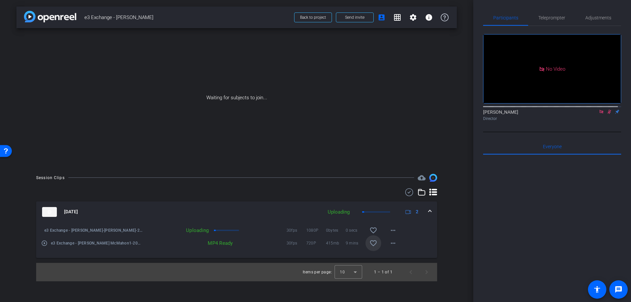
click at [430, 211] on span at bounding box center [429, 211] width 3 height 7
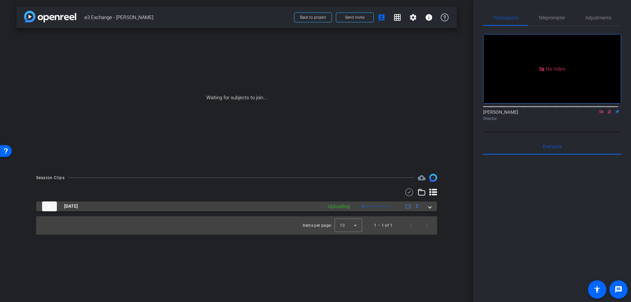
click at [430, 211] on mat-expansion-panel-header "[DATE] Uploading 2" at bounding box center [236, 206] width 401 height 10
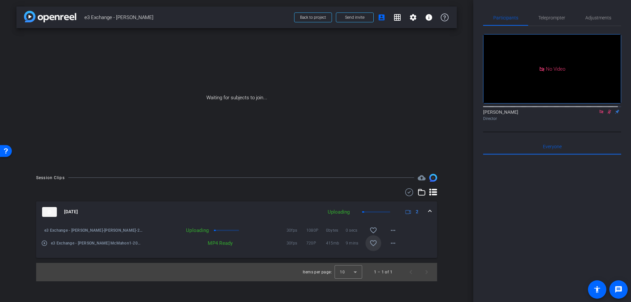
click at [218, 230] on div at bounding box center [226, 230] width 25 height 1
click at [194, 233] on div "Uploading" at bounding box center [177, 230] width 69 height 7
click at [195, 230] on div "Uploading" at bounding box center [177, 230] width 69 height 7
click at [201, 227] on div "Uploading" at bounding box center [177, 230] width 69 height 7
click at [187, 231] on div "Uploading" at bounding box center [177, 230] width 69 height 7
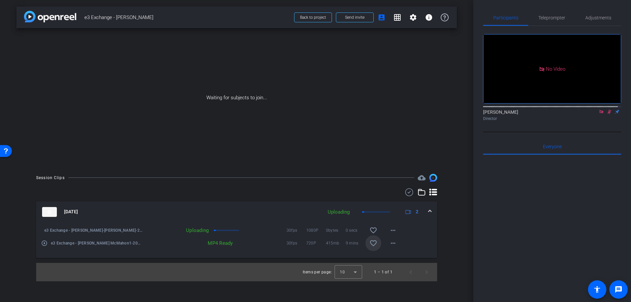
click at [188, 231] on div "Uploading" at bounding box center [177, 230] width 69 height 7
click at [119, 224] on div "e3 Exchange - [PERSON_NAME]-[PERSON_NAME]-2025-10-08-14-05-00-908-1" at bounding box center [94, 215] width 66 height 18
drag, startPoint x: 128, startPoint y: 231, endPoint x: 117, endPoint y: 231, distance: 11.2
click at [117, 231] on span "e3 Exchange - [PERSON_NAME]-[PERSON_NAME]-2025-10-08-14-05-00-908-1" at bounding box center [93, 230] width 98 height 7
click at [395, 231] on mat-icon "more_horiz" at bounding box center [393, 230] width 8 height 8
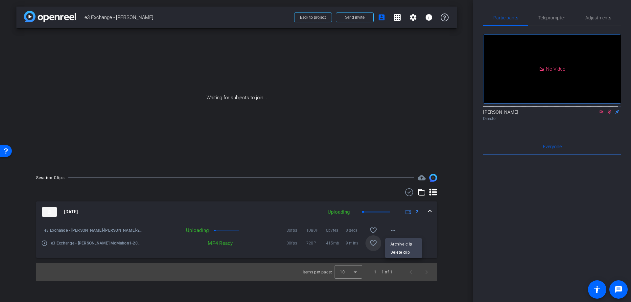
click at [315, 230] on div at bounding box center [315, 151] width 631 height 302
click at [291, 229] on span "30fps" at bounding box center [296, 230] width 20 height 7
click at [433, 193] on icon at bounding box center [433, 192] width 8 height 8
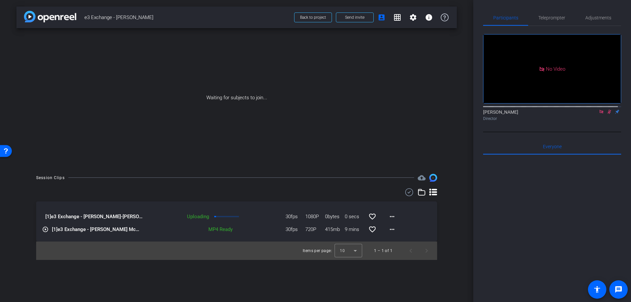
click at [432, 190] on icon at bounding box center [433, 192] width 8 height 7
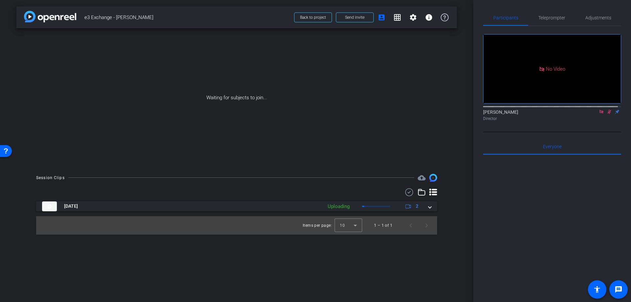
click at [432, 190] on icon at bounding box center [433, 192] width 8 height 7
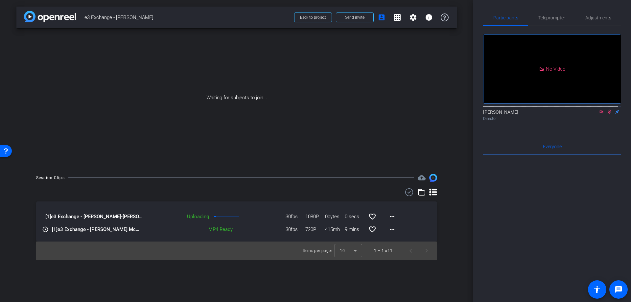
click at [420, 192] on icon at bounding box center [421, 192] width 8 height 8
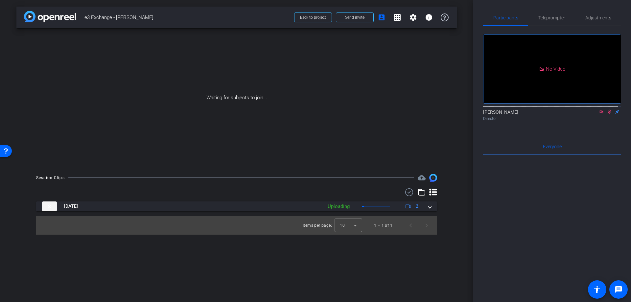
click at [420, 192] on icon at bounding box center [421, 192] width 8 height 8
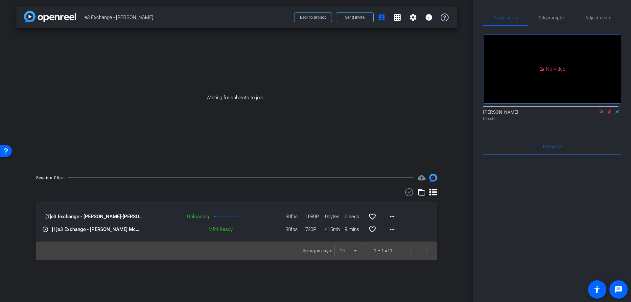
click at [409, 192] on use at bounding box center [409, 192] width 8 height 8
click at [404, 193] on icon at bounding box center [404, 193] width 3 height 8
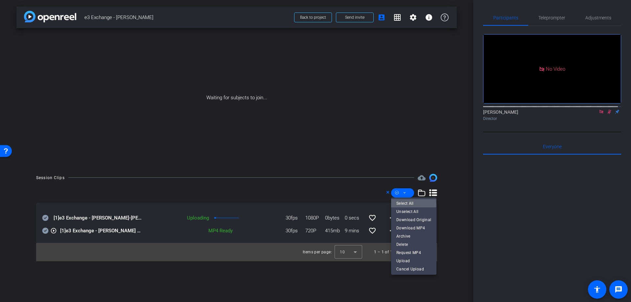
click at [400, 203] on span "Select All" at bounding box center [413, 203] width 35 height 8
click at [410, 283] on div at bounding box center [315, 151] width 631 height 302
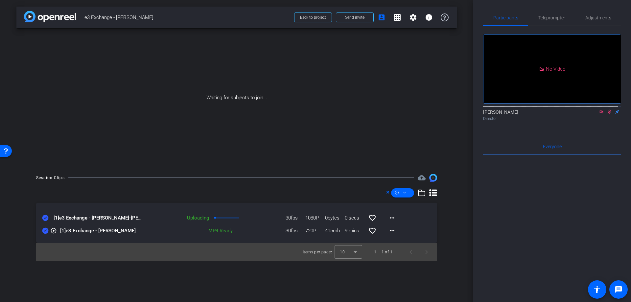
click at [46, 232] on icon at bounding box center [45, 231] width 6 height 6
click at [47, 218] on icon at bounding box center [45, 218] width 6 height 6
click at [388, 192] on icon at bounding box center [387, 192] width 3 height 3
click at [394, 215] on mat-icon "more_horiz" at bounding box center [392, 216] width 8 height 8
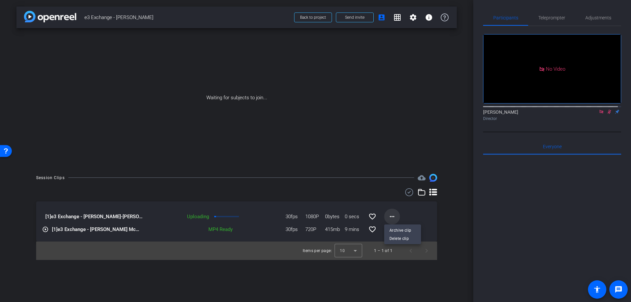
click at [394, 215] on div at bounding box center [315, 151] width 631 height 302
click at [390, 218] on mat-icon "more_horiz" at bounding box center [392, 216] width 8 height 8
click at [390, 218] on div at bounding box center [315, 151] width 631 height 302
drag, startPoint x: 101, startPoint y: 215, endPoint x: 56, endPoint y: 215, distance: 45.3
click at [67, 215] on span "[1] e3 Exchange - Tennie McMahon-Lea Marcou-2025-10-08-14-05-00-908-1" at bounding box center [94, 217] width 98 height 8
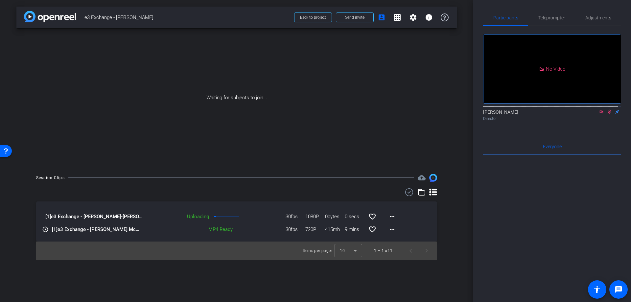
click at [49, 217] on span "[1]" at bounding box center [48, 216] width 6 height 6
drag, startPoint x: 47, startPoint y: 216, endPoint x: 66, endPoint y: 215, distance: 19.1
click at [64, 215] on span "[1] e3 Exchange - Tennie McMahon-Lea Marcou-2025-10-08-14-05-00-908-1" at bounding box center [94, 217] width 98 height 8
click at [70, 215] on span "[1] e3 Exchange - Tennie McMahon-Lea Marcou-2025-10-08-14-05-00-908-1" at bounding box center [94, 217] width 98 height 8
click at [8, 149] on div "Open Resource Center" at bounding box center [5, 150] width 5 height 5
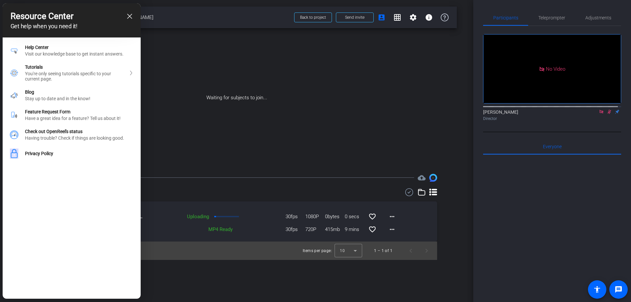
click at [130, 16] on icon "close resource center" at bounding box center [129, 16] width 5 height 5
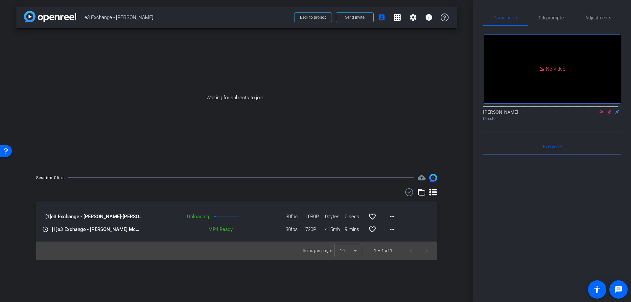
click at [421, 179] on mat-icon "cloud_upload" at bounding box center [421, 178] width 8 height 8
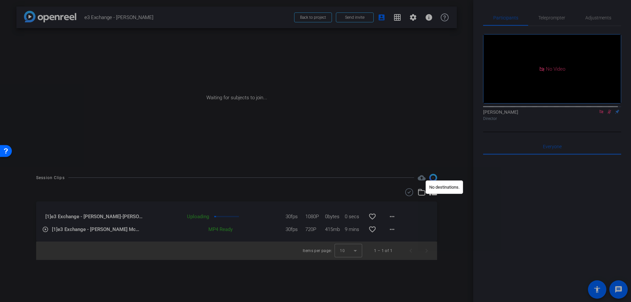
click at [420, 179] on div at bounding box center [315, 151] width 631 height 302
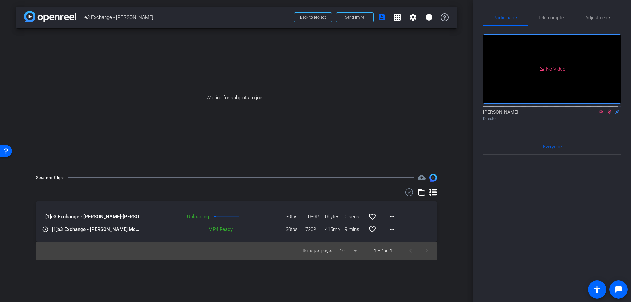
click at [432, 177] on img at bounding box center [433, 178] width 8 height 8
click at [428, 15] on mat-icon "info" at bounding box center [429, 17] width 8 height 8
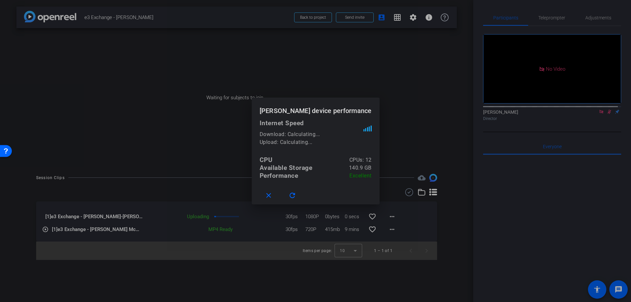
click at [287, 137] on div "Download: Calculating..." at bounding box center [311, 134] width 104 height 8
click at [296, 195] on mat-icon "refresh" at bounding box center [292, 195] width 8 height 8
click at [273, 195] on mat-icon "close" at bounding box center [268, 195] width 8 height 8
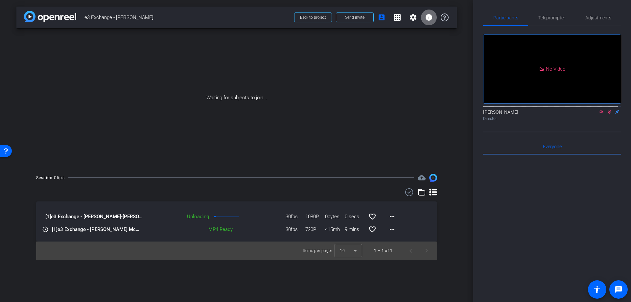
click at [428, 17] on mat-icon "info" at bounding box center [429, 17] width 8 height 8
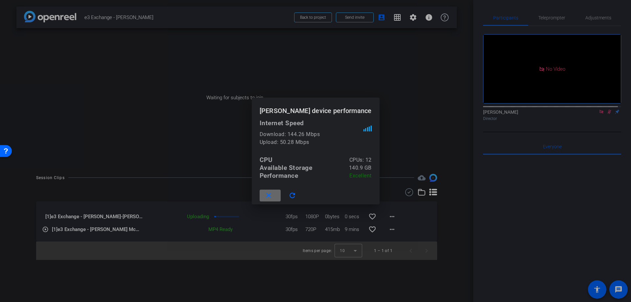
click at [273, 195] on mat-icon "close" at bounding box center [268, 195] width 8 height 8
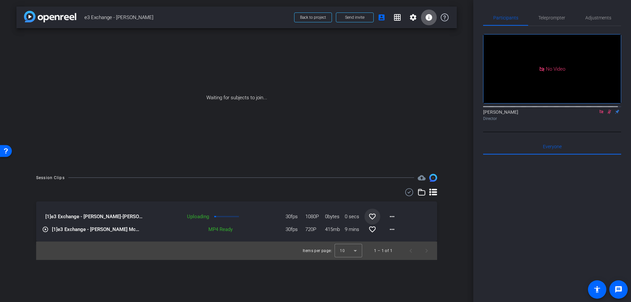
click at [373, 217] on mat-icon "favorite_border" at bounding box center [372, 216] width 8 height 8
click at [371, 217] on mat-icon "favorite" at bounding box center [372, 216] width 8 height 8
drag, startPoint x: 517, startPoint y: 197, endPoint x: 519, endPoint y: 200, distance: 4.3
click at [519, 200] on div at bounding box center [552, 236] width 138 height 163
click at [390, 216] on mat-icon "more_horiz" at bounding box center [392, 216] width 8 height 8
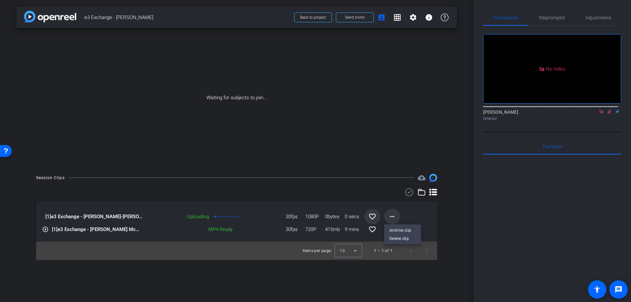
click at [390, 216] on div at bounding box center [315, 151] width 631 height 302
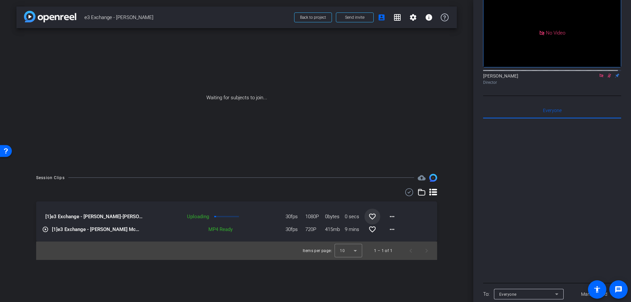
scroll to position [71, 0]
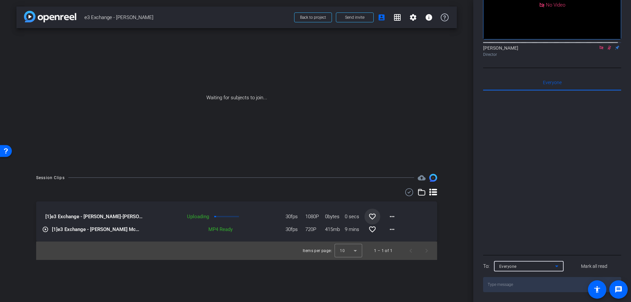
click at [553, 264] on icon at bounding box center [556, 266] width 8 height 8
click at [553, 264] on div at bounding box center [315, 151] width 631 height 302
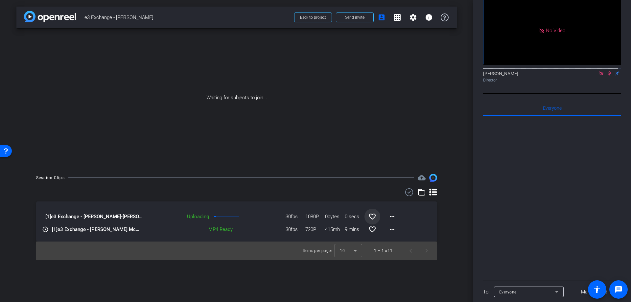
scroll to position [0, 0]
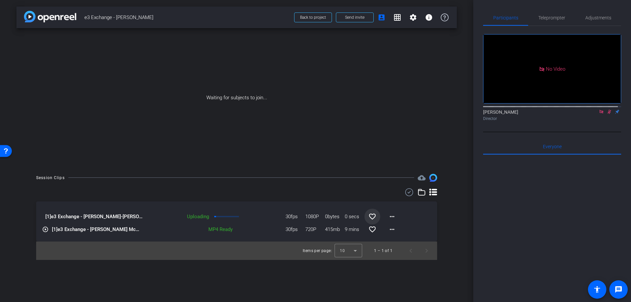
click at [270, 18] on span "e3 Exchange - [PERSON_NAME]" at bounding box center [187, 17] width 206 height 13
click at [56, 215] on span "[1] e3 Exchange - Tennie McMahon-Lea Marcou-2025-10-08-14-05-00-908-1" at bounding box center [94, 217] width 98 height 8
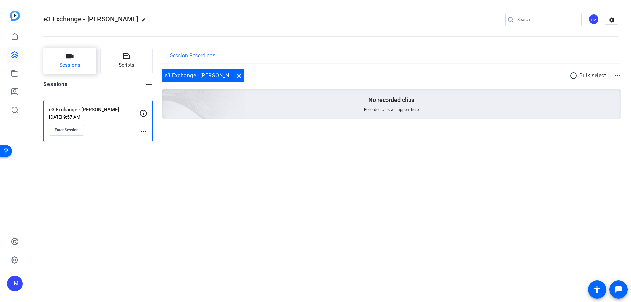
click at [69, 62] on span "Sessions" at bounding box center [69, 65] width 21 height 8
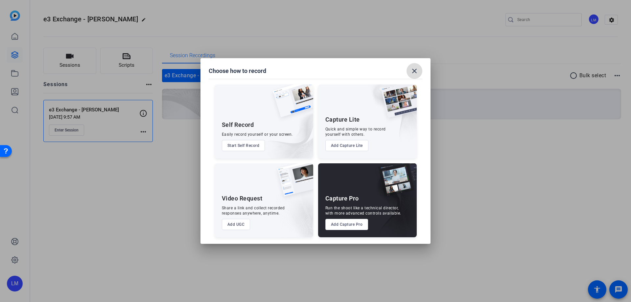
click at [415, 71] on mat-icon "close" at bounding box center [414, 71] width 8 height 8
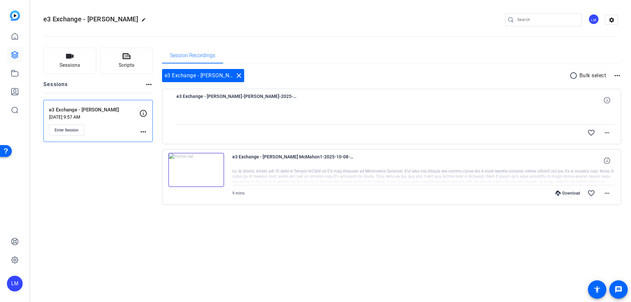
click at [290, 175] on div at bounding box center [423, 176] width 383 height 16
click at [603, 161] on icon at bounding box center [606, 160] width 6 height 6
click at [514, 171] on div at bounding box center [423, 176] width 383 height 16
click at [280, 111] on div at bounding box center [395, 116] width 438 height 16
click at [609, 133] on mat-icon "more_horiz" at bounding box center [607, 133] width 8 height 8
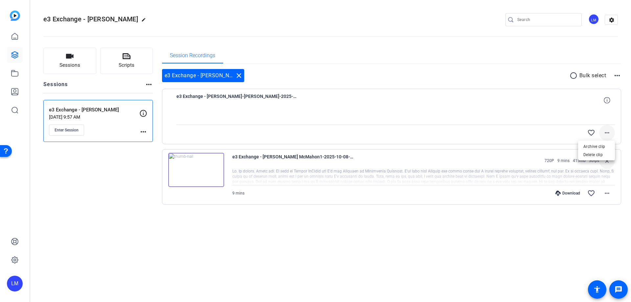
click at [609, 133] on div at bounding box center [315, 151] width 631 height 302
click at [609, 100] on icon at bounding box center [606, 100] width 6 height 6
click at [609, 100] on mat-icon "close" at bounding box center [607, 100] width 8 height 8
click at [608, 191] on mat-icon "more_horiz" at bounding box center [607, 193] width 8 height 8
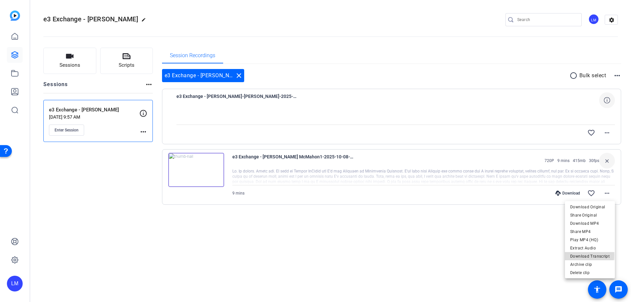
click at [578, 255] on span "Download Transcript" at bounding box center [589, 256] width 39 height 8
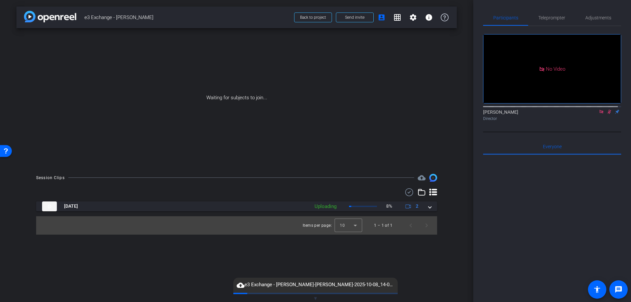
click at [315, 299] on span "▼" at bounding box center [315, 298] width 5 height 6
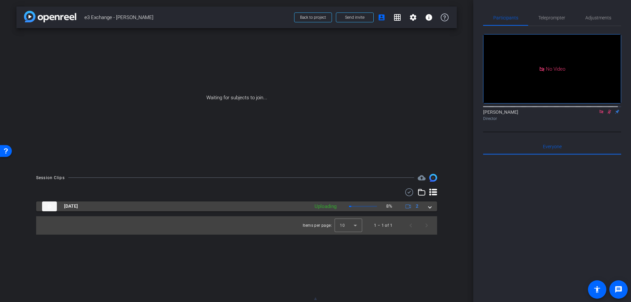
click at [428, 206] on span at bounding box center [429, 206] width 3 height 7
click at [430, 208] on span at bounding box center [429, 206] width 3 height 7
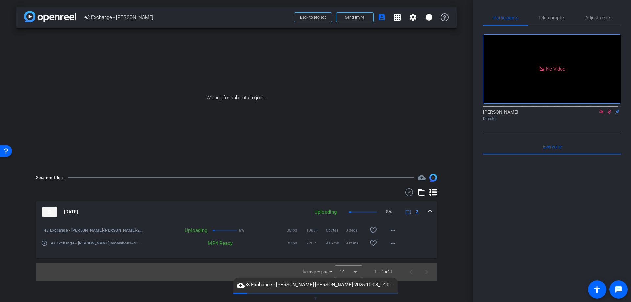
click at [318, 286] on span "cloud_upload e3 Exchange - [PERSON_NAME]-[PERSON_NAME]-2025-10-08_14-05-00-908-…" at bounding box center [315, 285] width 164 height 8
click at [315, 298] on span "▼" at bounding box center [315, 298] width 5 height 6
click at [316, 298] on span "▲" at bounding box center [315, 298] width 5 height 6
drag, startPoint x: 310, startPoint y: 286, endPoint x: 290, endPoint y: 283, distance: 19.9
click at [290, 283] on span "cloud_upload e3 Exchange - [PERSON_NAME]-[PERSON_NAME]-2025-10-08_14-05-00-908-…" at bounding box center [315, 285] width 164 height 8
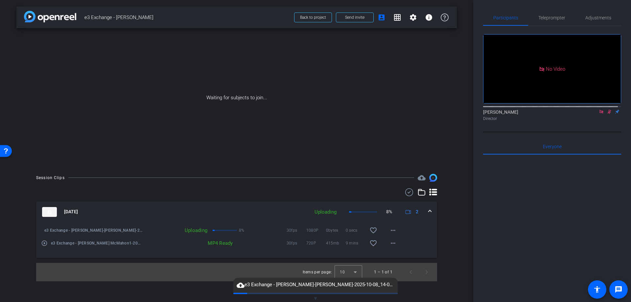
click at [239, 284] on mat-icon "cloud_upload" at bounding box center [240, 285] width 8 height 8
click at [387, 285] on span "cloud_upload e3 Exchange - [PERSON_NAME]-[PERSON_NAME]-2025-10-08_14-05-00-908-…" at bounding box center [315, 285] width 164 height 8
